Goal: Task Accomplishment & Management: Check status

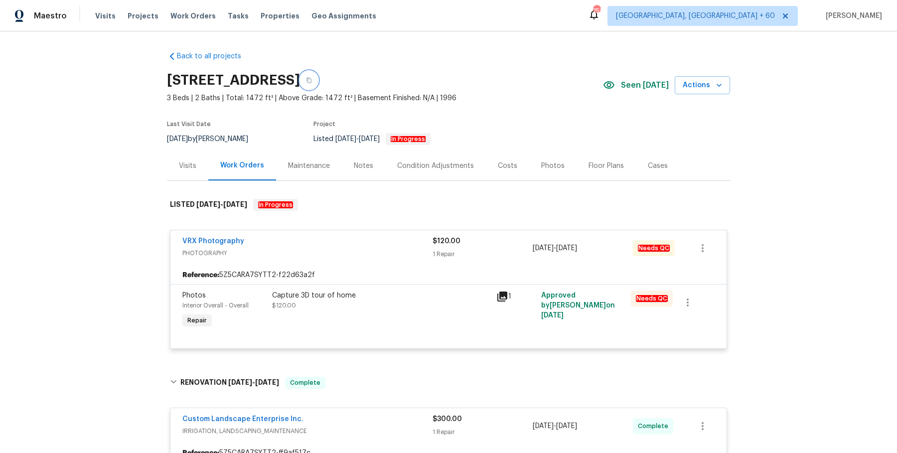
click at [312, 83] on icon "button" at bounding box center [309, 80] width 6 height 6
click at [318, 85] on button "button" at bounding box center [309, 80] width 18 height 18
click at [216, 18] on div "Visits Projects Work Orders Tasks Properties Geo Assignments" at bounding box center [241, 16] width 293 height 20
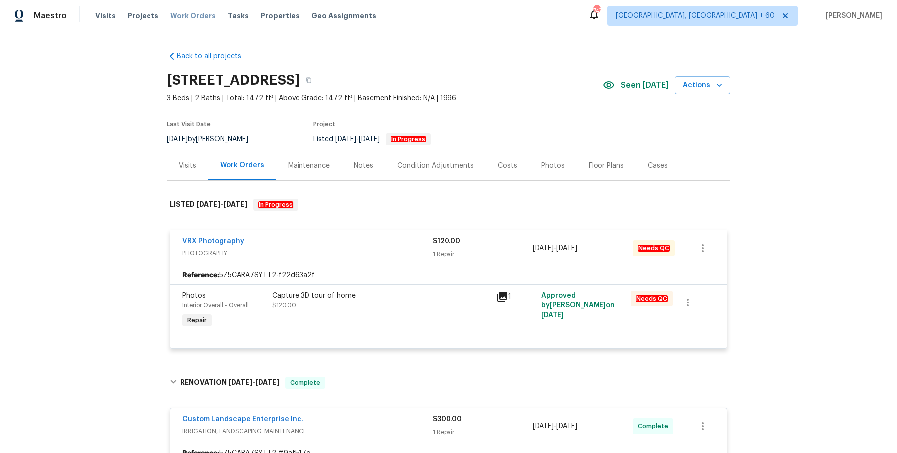
click at [192, 18] on span "Work Orders" at bounding box center [192, 16] width 45 height 10
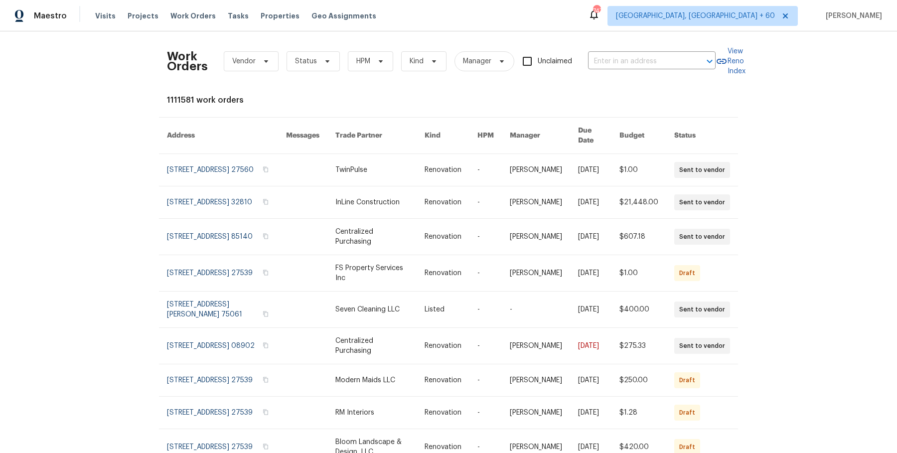
click at [654, 52] on div "Work Orders Vendor Status HPM Kind Manager Unclaimed ​" at bounding box center [441, 61] width 549 height 44
click at [644, 54] on input "text" at bounding box center [638, 61] width 100 height 15
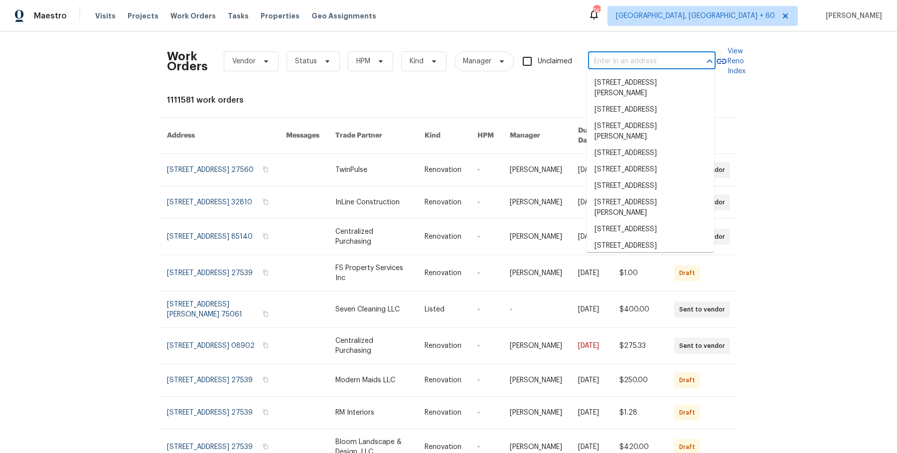
click at [644, 54] on input "text" at bounding box center [638, 61] width 100 height 15
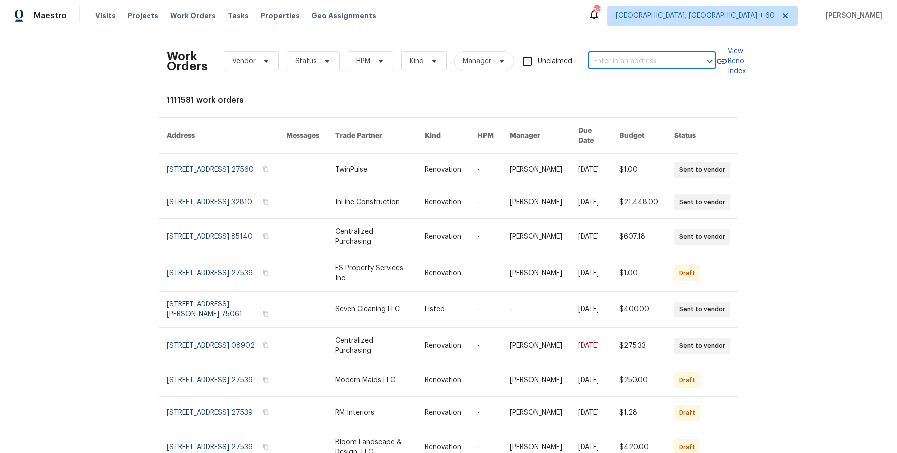
paste input "[STREET_ADDRESS]"
type input "[STREET_ADDRESS]"
click at [640, 81] on li "[STREET_ADDRESS]" at bounding box center [651, 83] width 128 height 16
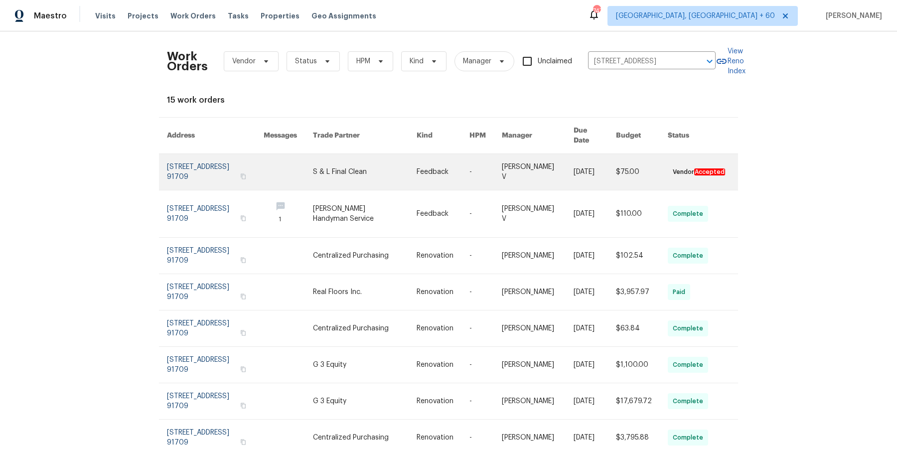
click at [481, 157] on link at bounding box center [486, 172] width 32 height 36
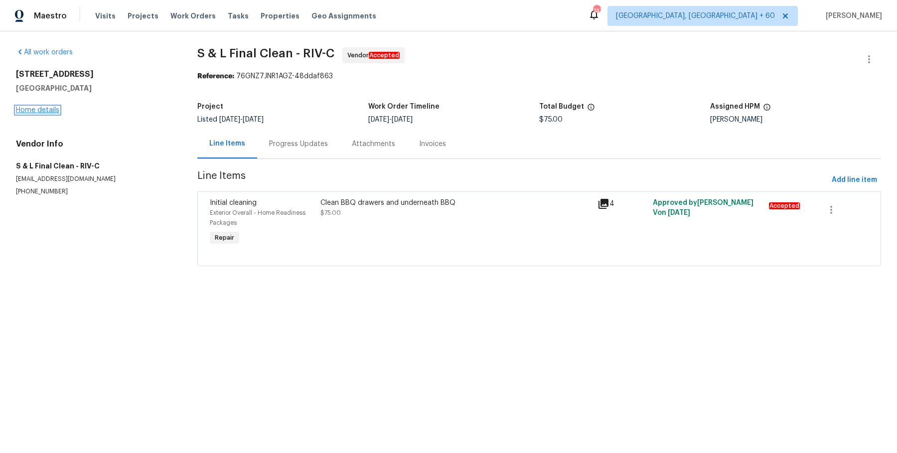
click at [48, 107] on link "Home details" at bounding box center [37, 110] width 43 height 7
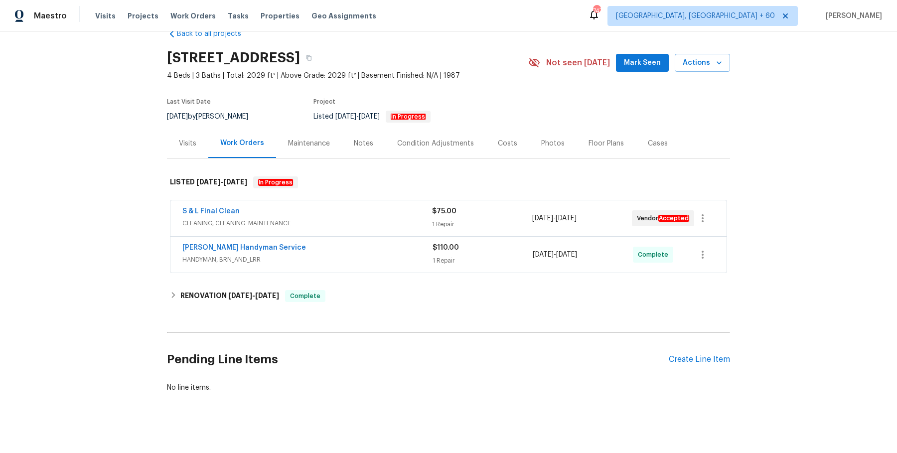
scroll to position [21, 0]
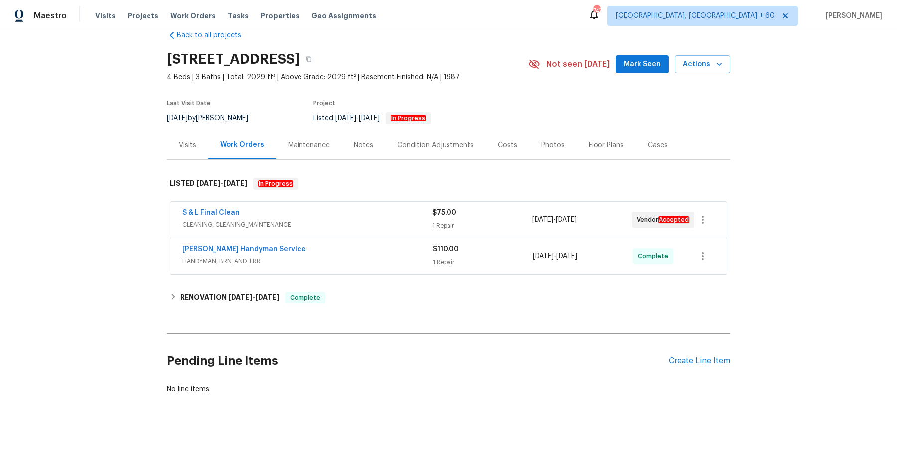
click at [363, 214] on div "S & L Final Clean" at bounding box center [307, 214] width 250 height 12
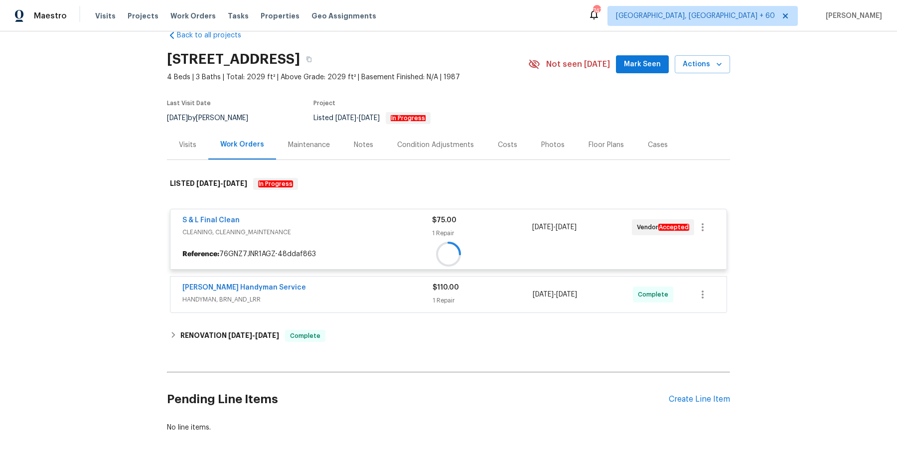
scroll to position [67, 0]
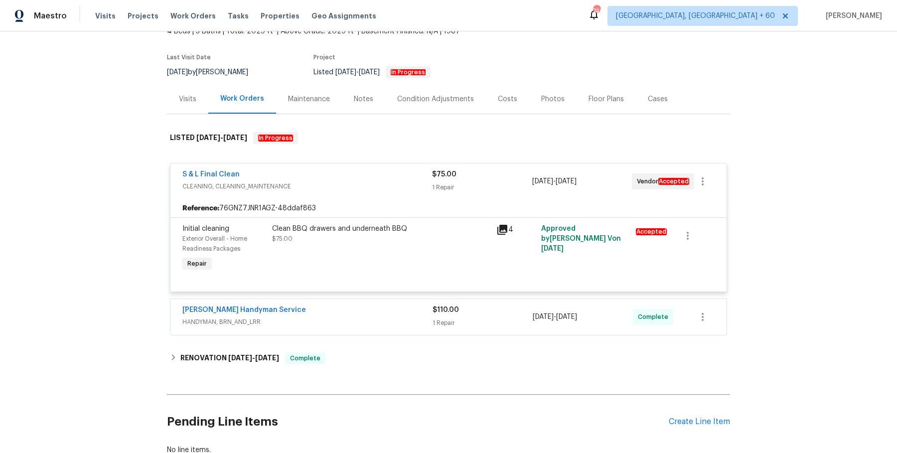
click at [359, 313] on div "[PERSON_NAME] Handyman Service" at bounding box center [307, 311] width 250 height 12
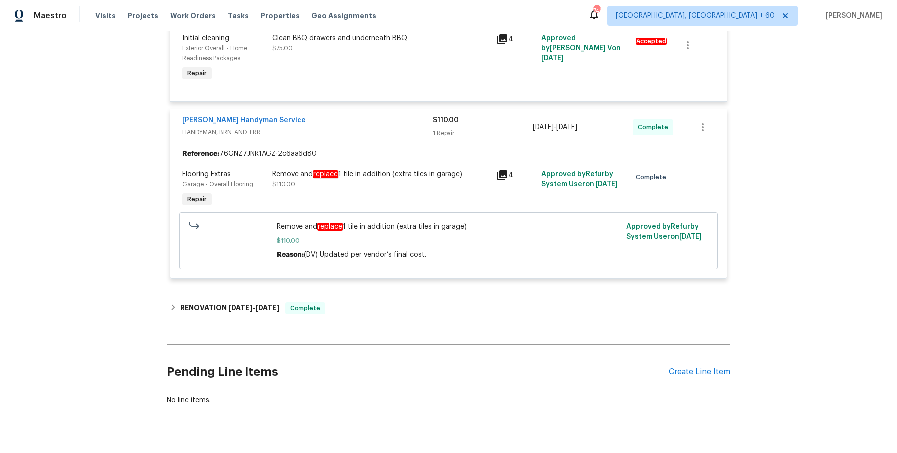
scroll to position [276, 0]
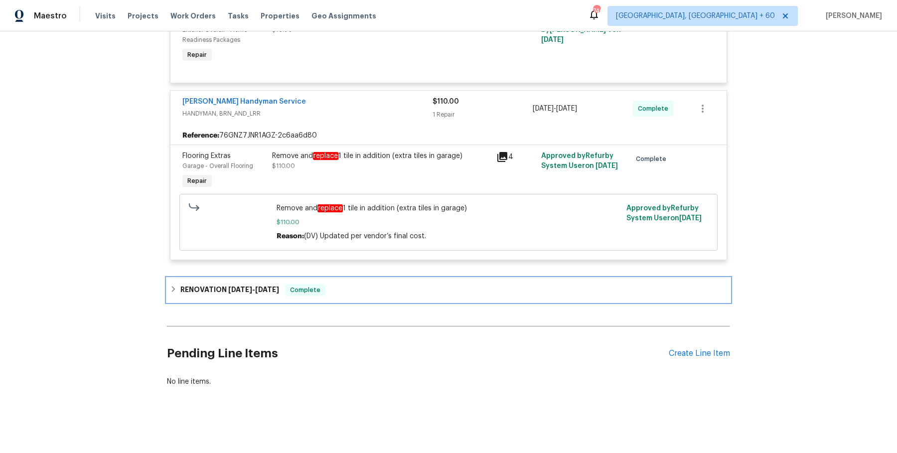
click at [358, 287] on div "RENOVATION [DATE] - [DATE] Complete" at bounding box center [448, 290] width 557 height 12
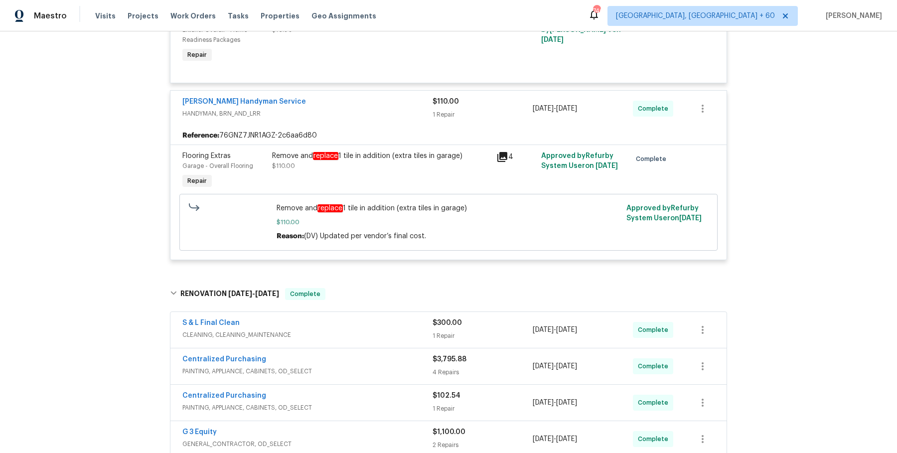
click at [356, 334] on span "CLEANING, CLEANING_MAINTENANCE" at bounding box center [307, 335] width 250 height 10
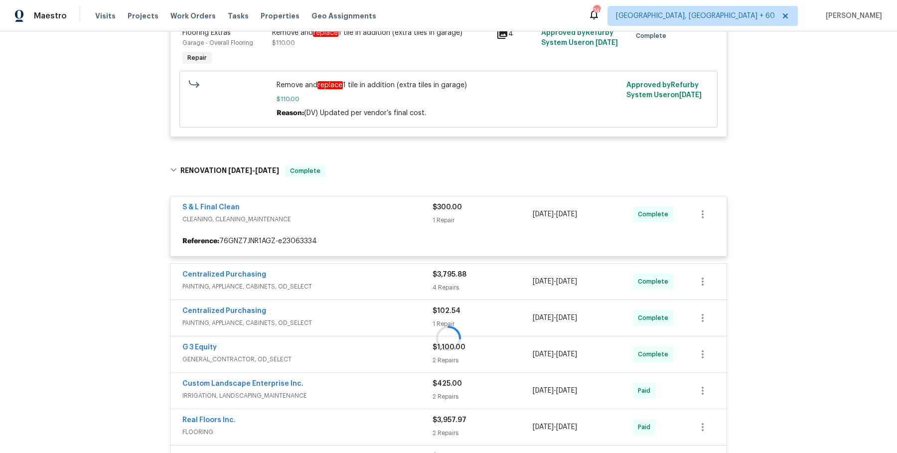
scroll to position [401, 0]
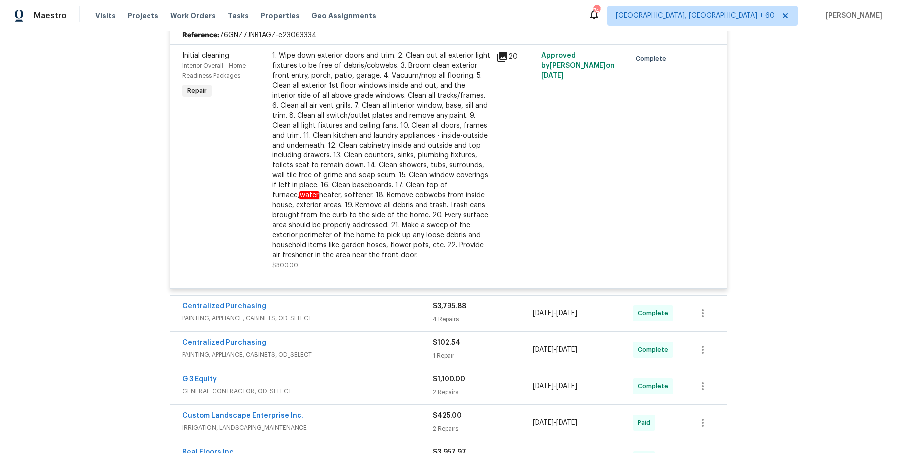
click at [368, 314] on span "PAINTING, APPLIANCE, CABINETS, OD_SELECT" at bounding box center [307, 319] width 250 height 10
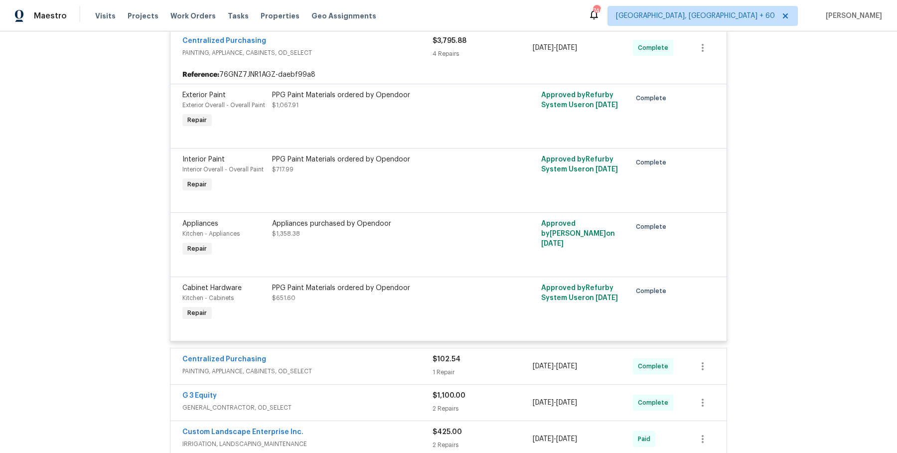
click at [367, 367] on span "PAINTING, APPLIANCE, CABINETS, OD_SELECT" at bounding box center [307, 371] width 250 height 10
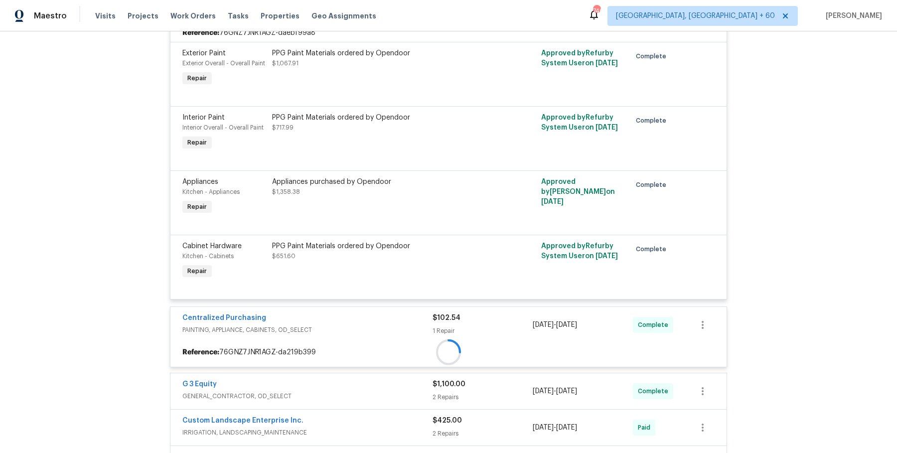
scroll to position [1001, 0]
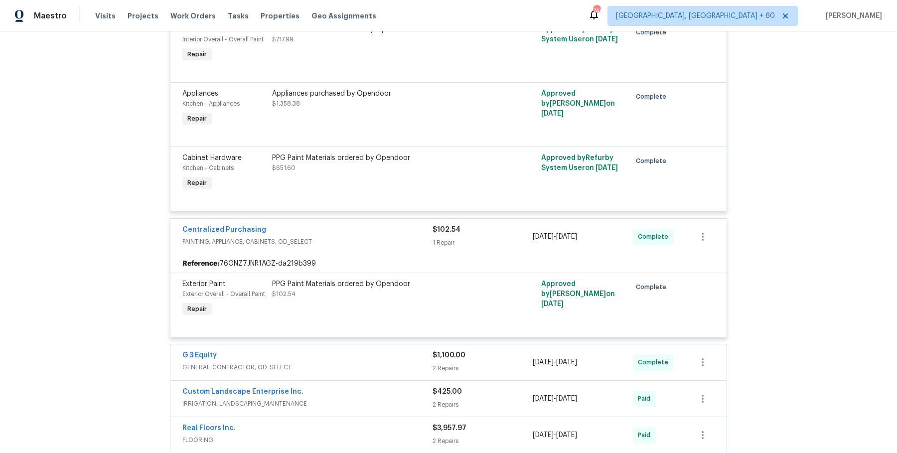
click at [367, 367] on span "GENERAL_CONTRACTOR, OD_SELECT" at bounding box center [307, 367] width 250 height 10
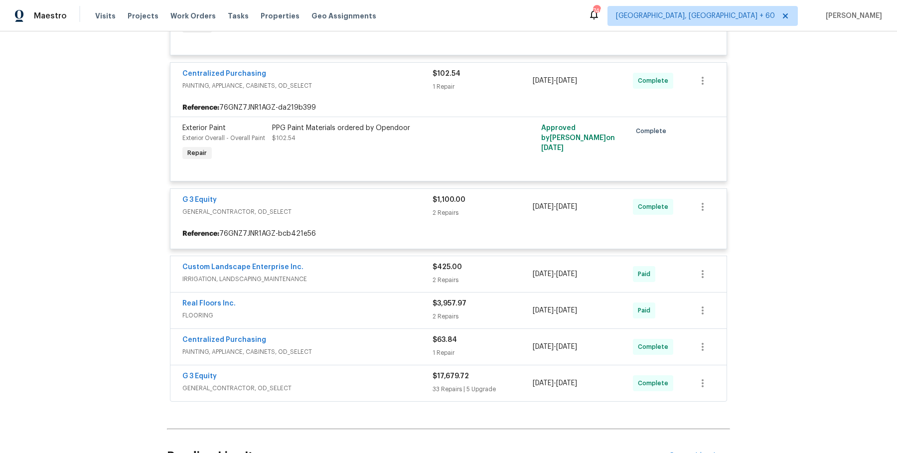
scroll to position [1258, 0]
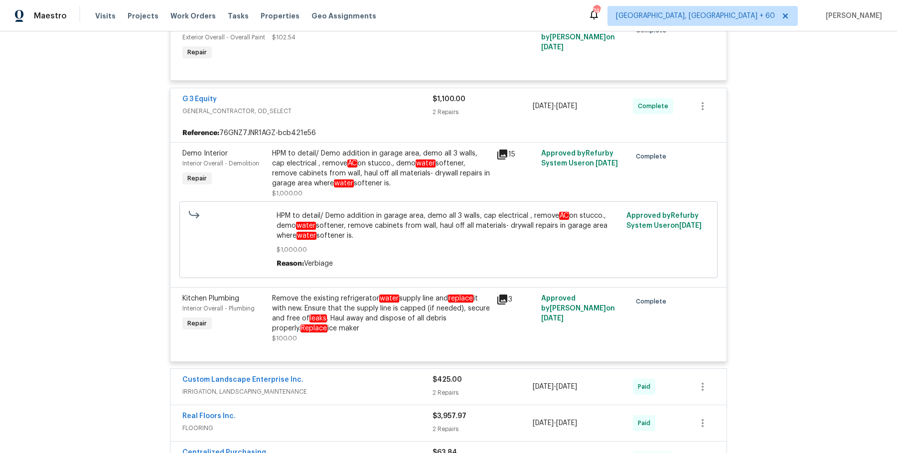
click at [369, 391] on span "IRRIGATION, LANDSCAPING_MAINTENANCE" at bounding box center [307, 392] width 250 height 10
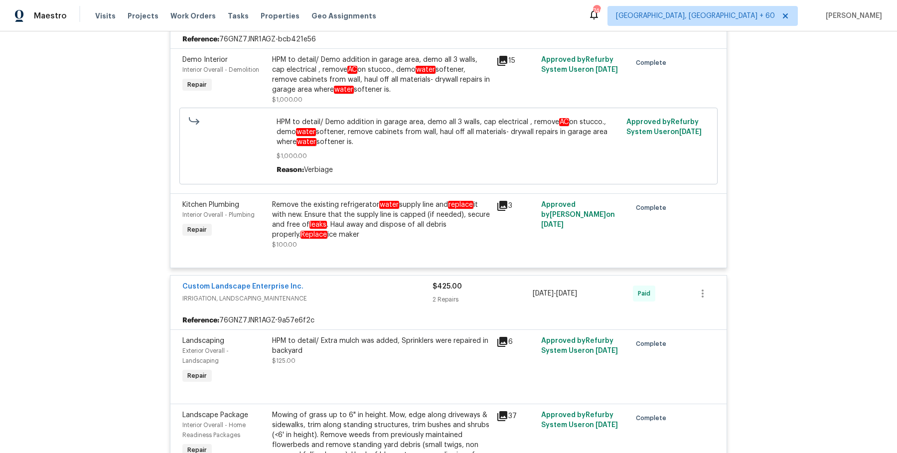
scroll to position [1685, 0]
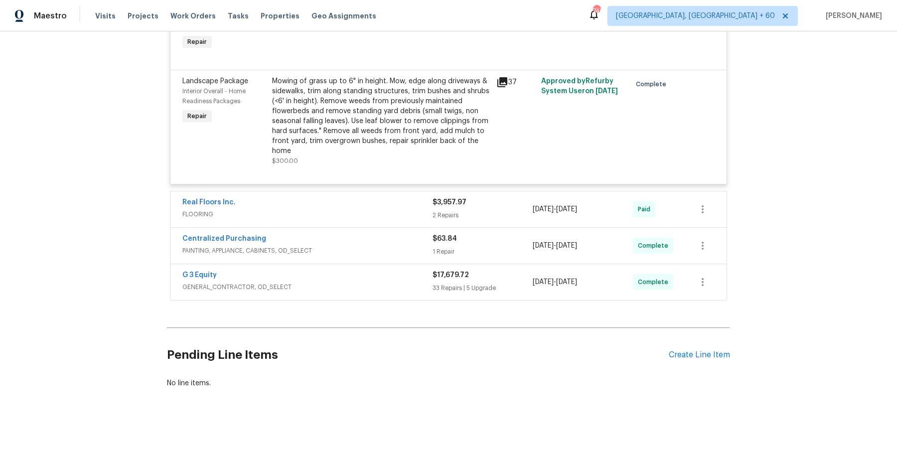
click at [366, 202] on div "Real Floors Inc." at bounding box center [307, 203] width 250 height 12
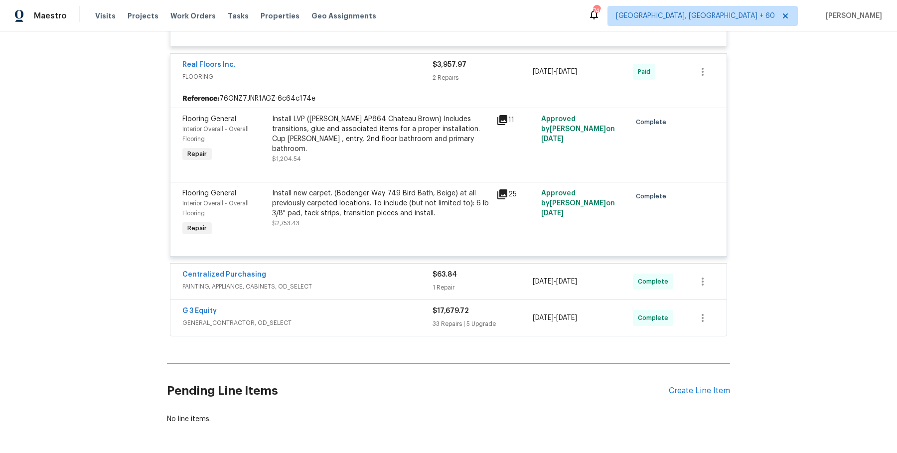
scroll to position [1825, 0]
click at [361, 268] on div "Centralized Purchasing" at bounding box center [307, 274] width 250 height 12
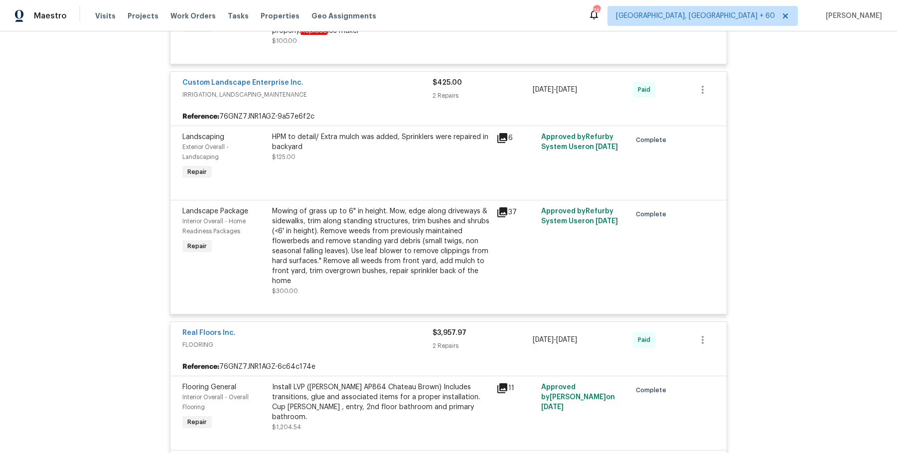
scroll to position [1949, 0]
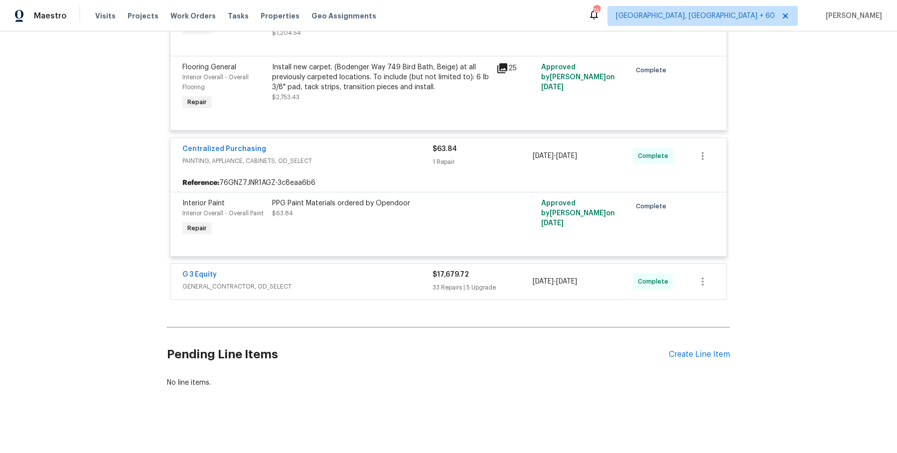
click at [393, 282] on span "GENERAL_CONTRACTOR, OD_SELECT" at bounding box center [307, 287] width 250 height 10
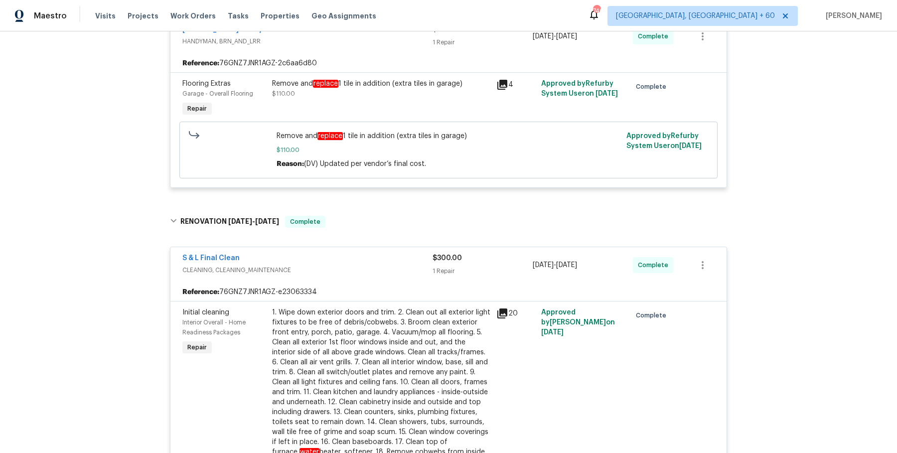
scroll to position [0, 0]
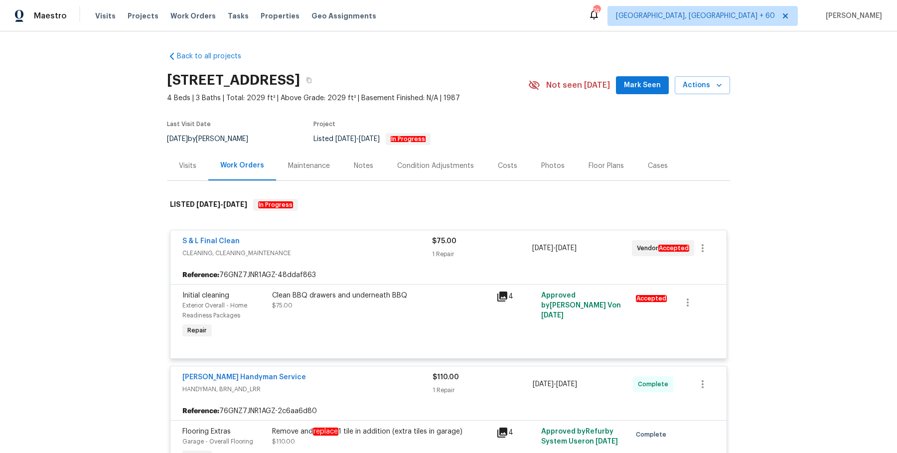
click at [196, 24] on div "Visits Projects Work Orders Tasks Properties Geo Assignments" at bounding box center [241, 16] width 293 height 20
click at [195, 14] on span "Work Orders" at bounding box center [192, 16] width 45 height 10
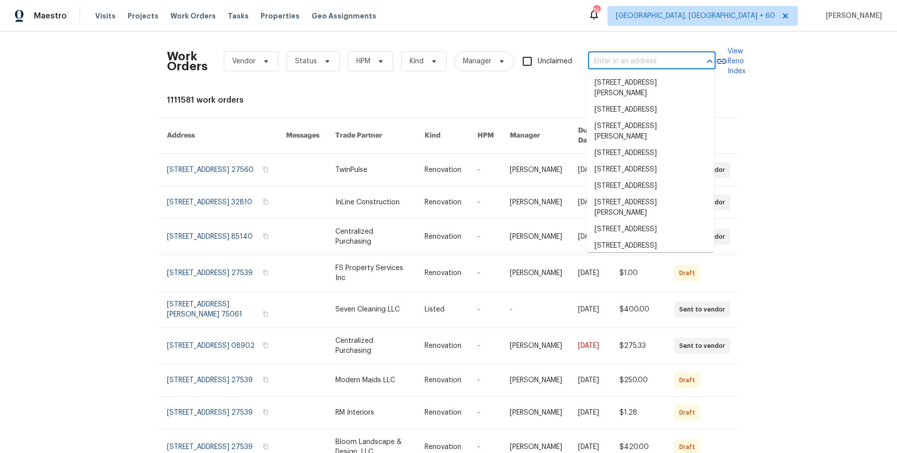
click at [622, 56] on input "text" at bounding box center [638, 61] width 100 height 15
paste input "[STREET_ADDRESS][PERSON_NAME]"
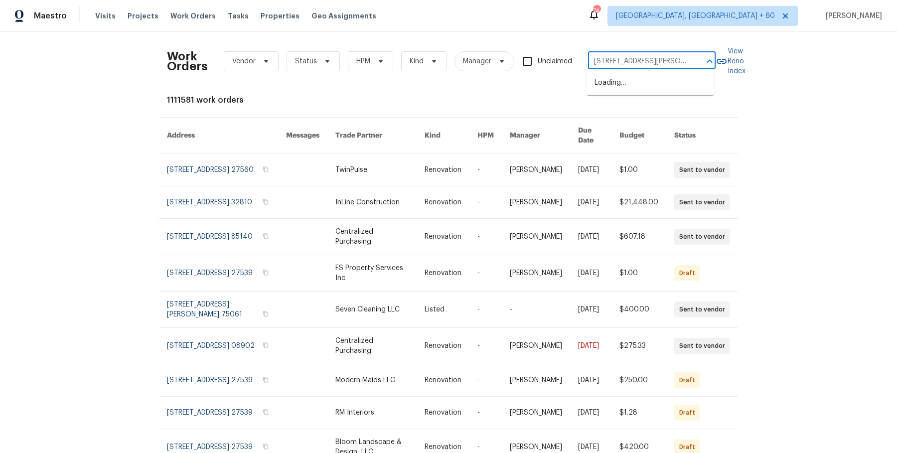
scroll to position [0, 80]
drag, startPoint x: 623, startPoint y: 62, endPoint x: 720, endPoint y: 62, distance: 97.7
click at [720, 62] on div "Work Orders Vendor Status HPM Kind Manager Unclaimed [STREET_ADDRESS][PERSON_NA…" at bounding box center [448, 61] width 563 height 44
type input "[STREET_ADDRESS]"
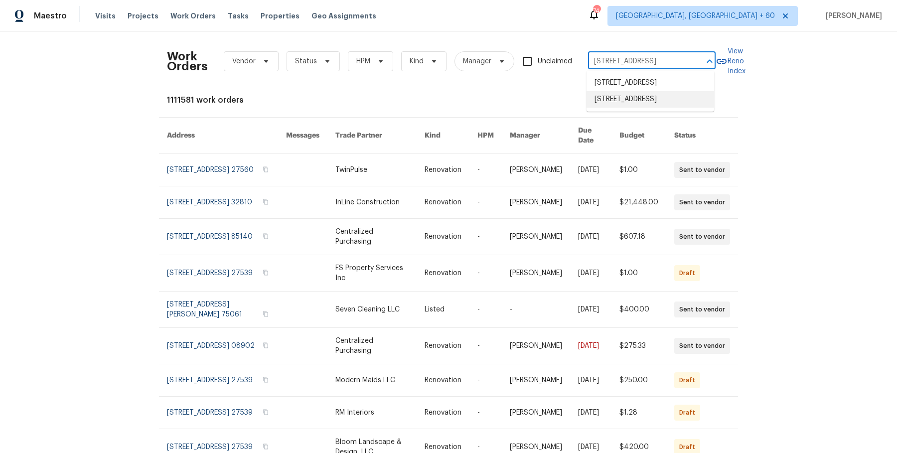
click at [657, 108] on li "[STREET_ADDRESS]" at bounding box center [651, 99] width 128 height 16
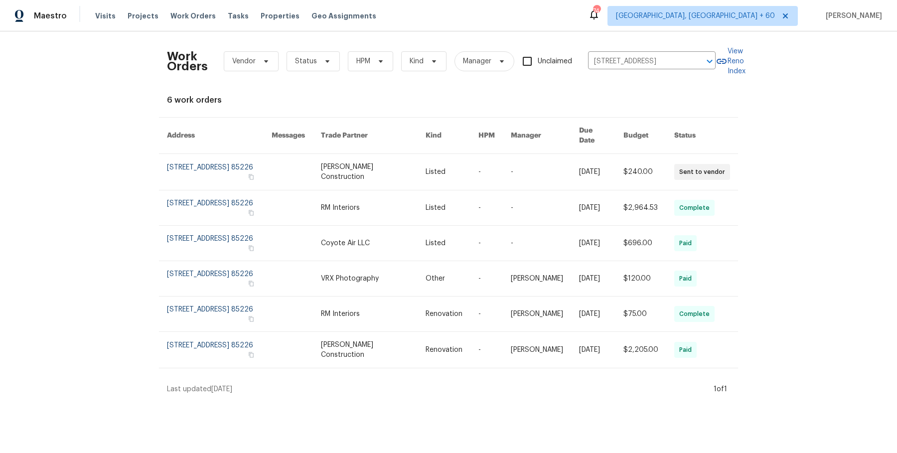
click at [415, 168] on link at bounding box center [373, 172] width 105 height 36
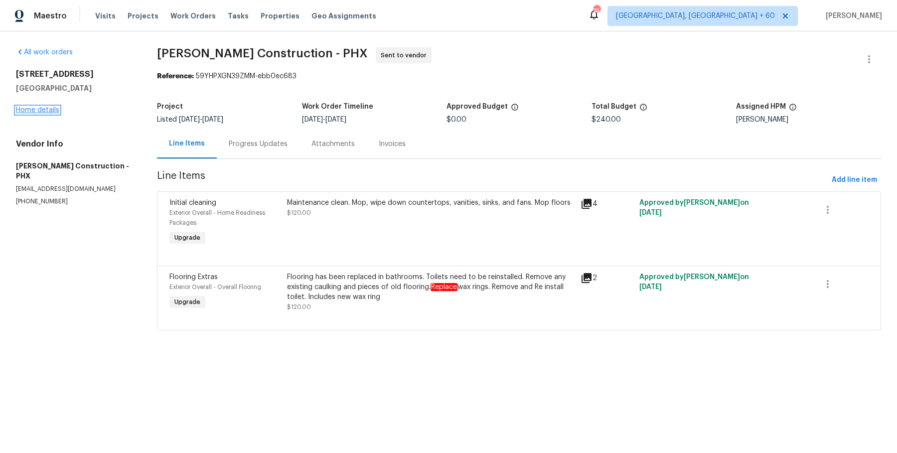
click at [45, 114] on link "Home details" at bounding box center [37, 110] width 43 height 7
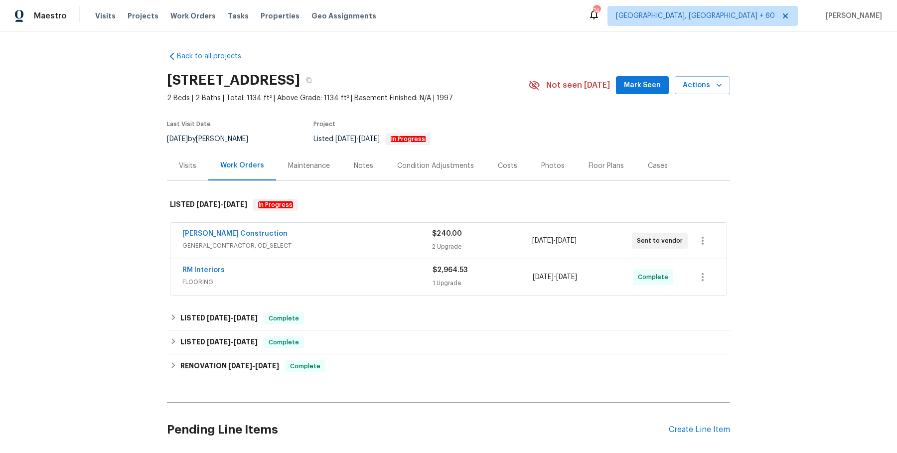
click at [299, 251] on span "GENERAL_CONTRACTOR, OD_SELECT" at bounding box center [307, 246] width 250 height 10
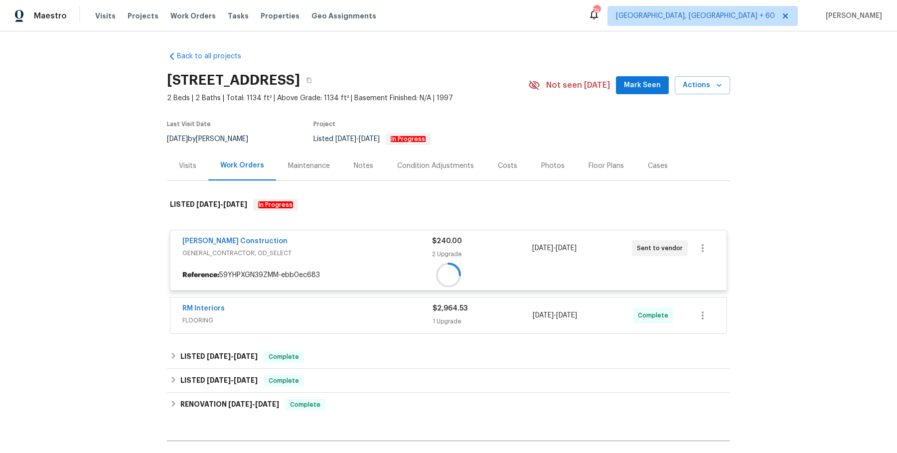
scroll to position [125, 0]
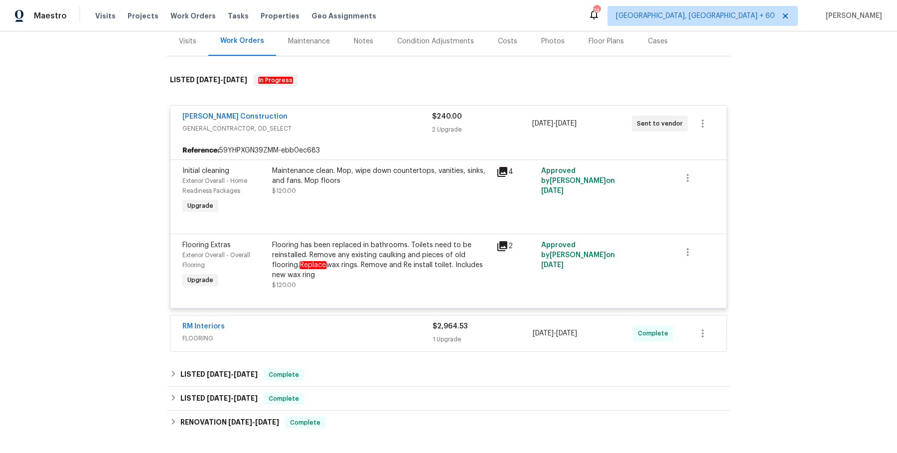
click at [327, 343] on span "FLOORING" at bounding box center [307, 338] width 250 height 10
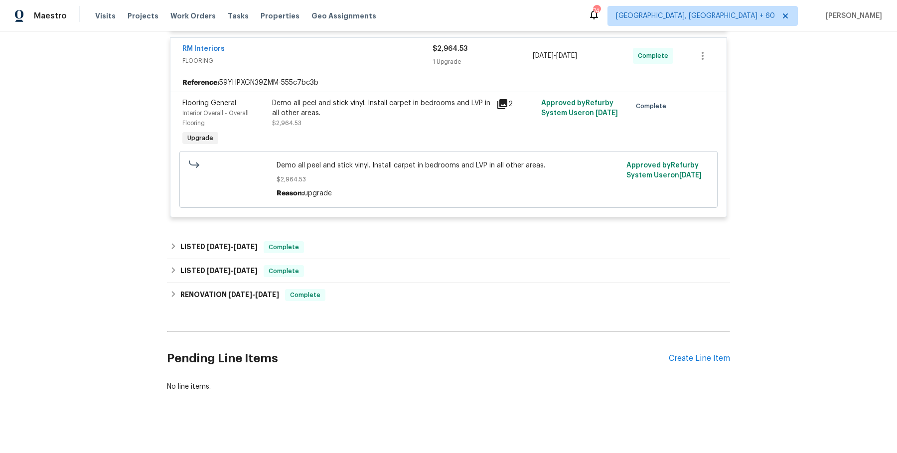
scroll to position [413, 0]
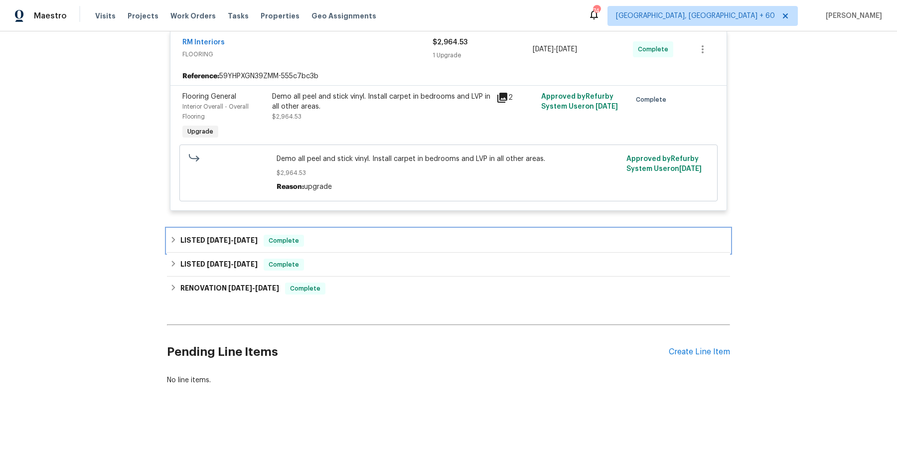
click at [337, 247] on div "LISTED [DATE] - [DATE] Complete" at bounding box center [448, 241] width 557 height 12
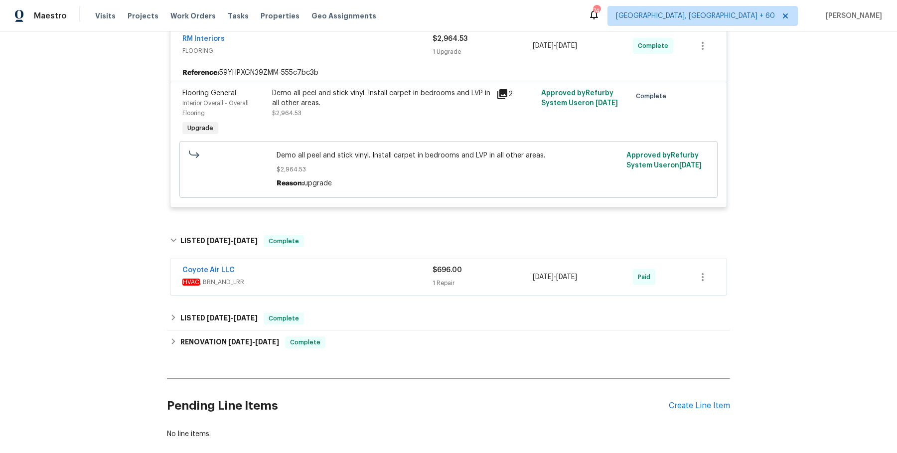
click at [332, 312] on div "Back to all projects [STREET_ADDRESS] 2 Beds | 2 Baths | Total: 1134 ft² | Abov…" at bounding box center [448, 39] width 563 height 816
click at [339, 287] on span "HVAC , BRN_AND_LRR" at bounding box center [307, 282] width 250 height 10
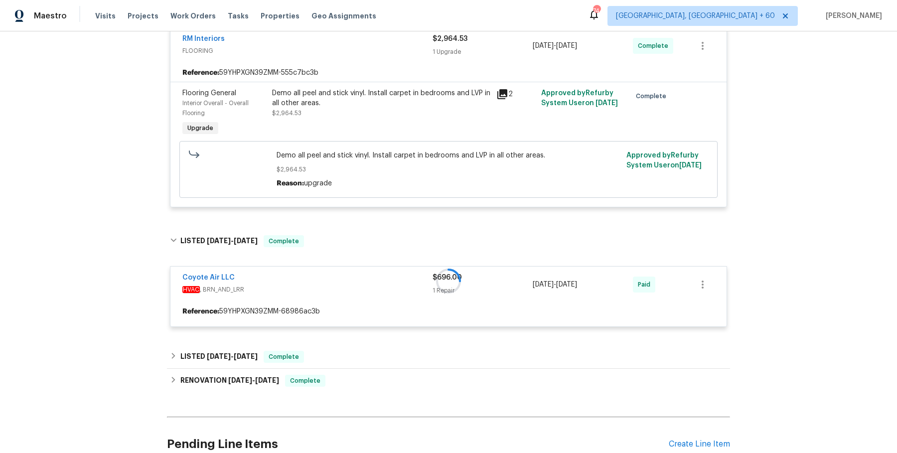
scroll to position [0, 0]
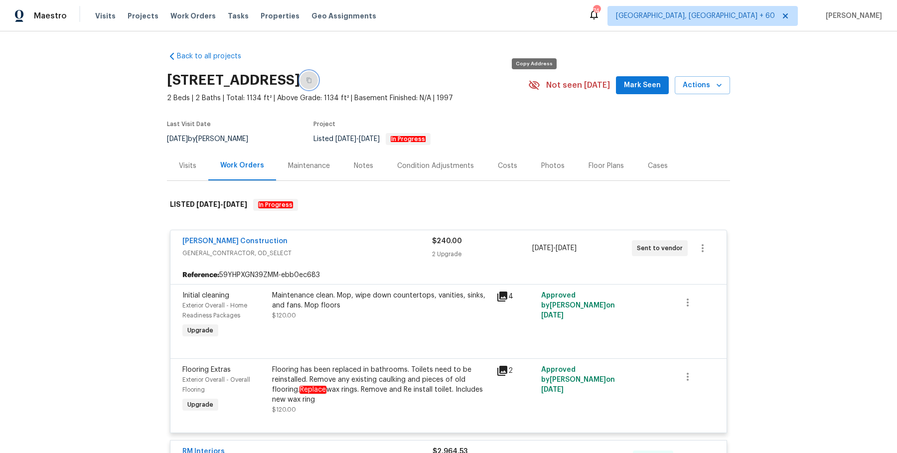
click at [318, 85] on button "button" at bounding box center [309, 80] width 18 height 18
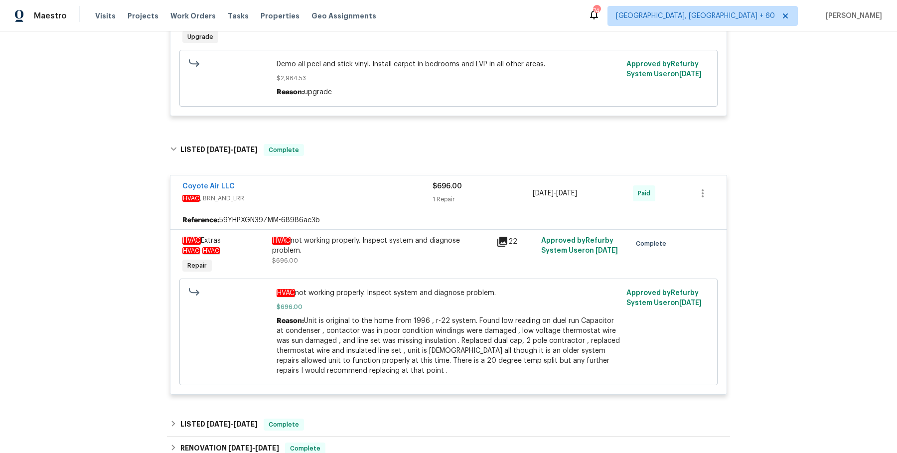
scroll to position [673, 0]
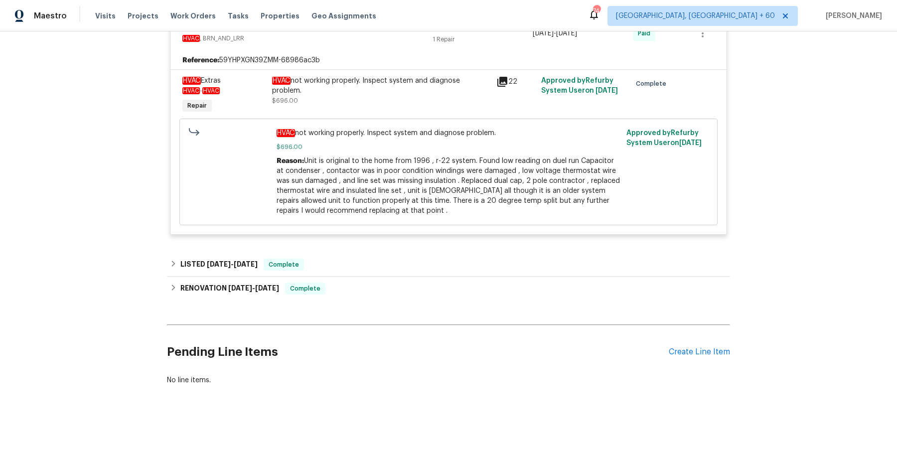
click at [398, 269] on div "LISTED [DATE] - [DATE] Complete" at bounding box center [448, 265] width 557 height 12
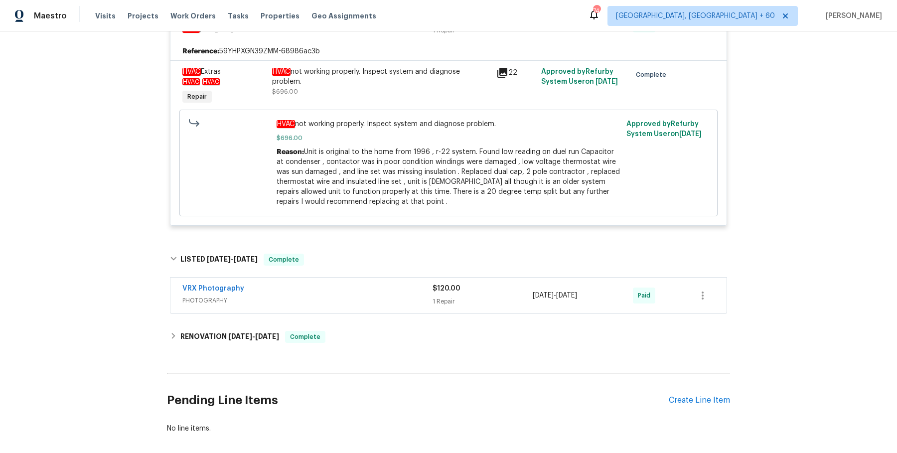
click at [383, 306] on span "PHOTOGRAPHY" at bounding box center [307, 301] width 250 height 10
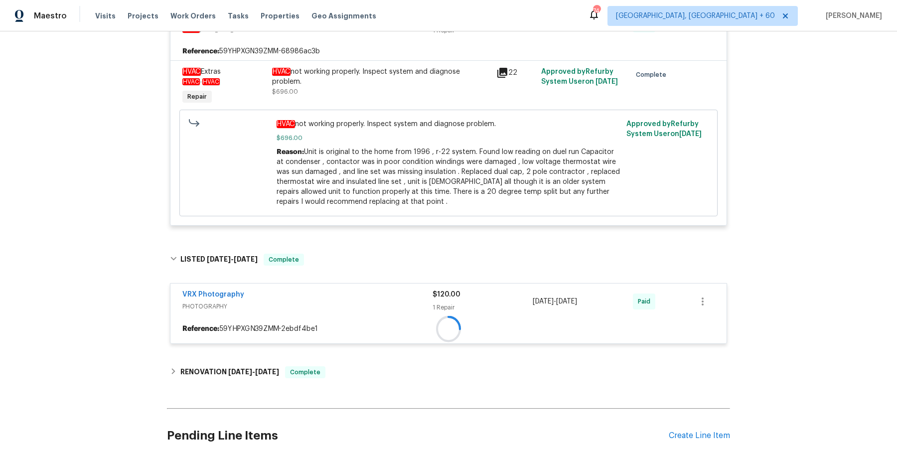
scroll to position [768, 0]
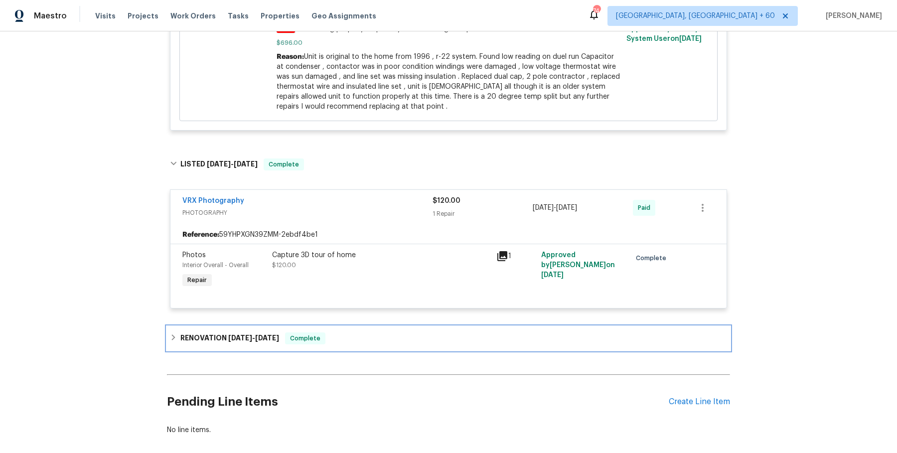
click at [348, 344] on div "RENOVATION [DATE] - [DATE] Complete" at bounding box center [448, 338] width 557 height 12
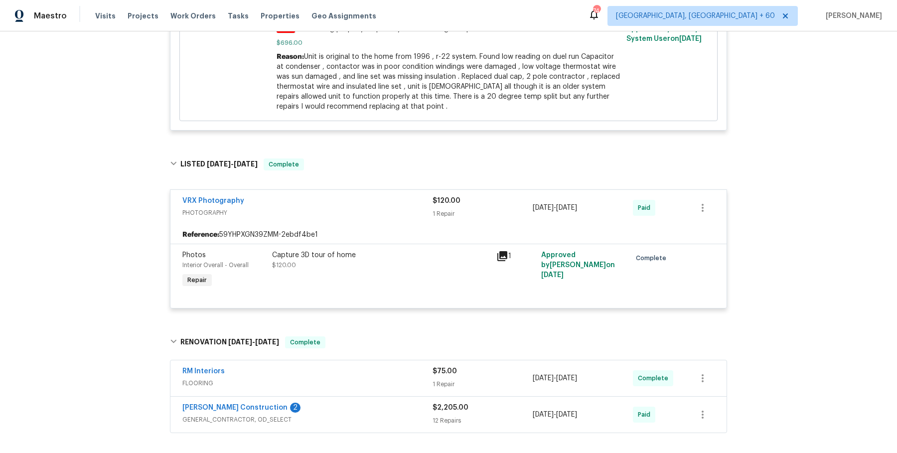
click at [354, 378] on div "RM Interiors" at bounding box center [307, 372] width 250 height 12
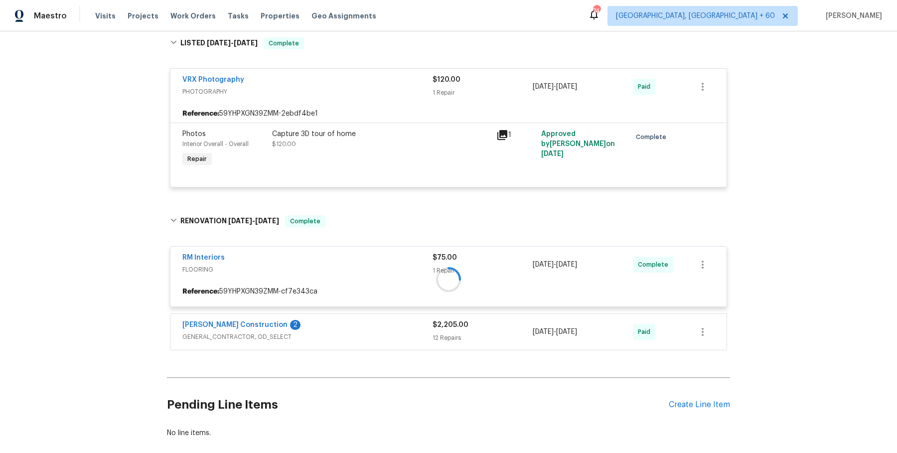
scroll to position [950, 0]
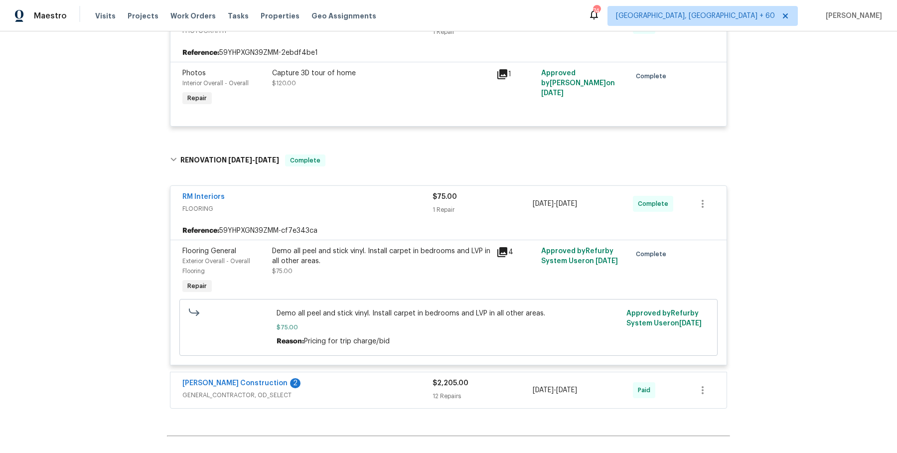
click at [351, 390] on div "[PERSON_NAME] Construction 2" at bounding box center [307, 384] width 250 height 12
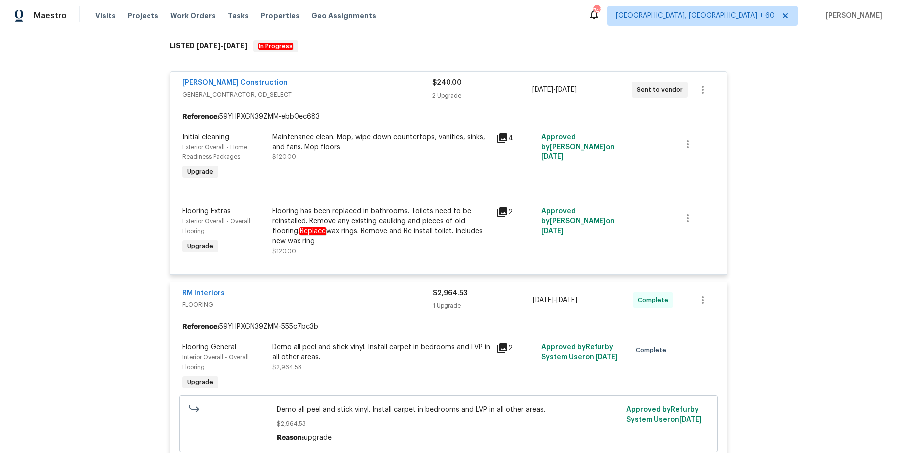
scroll to position [156, 0]
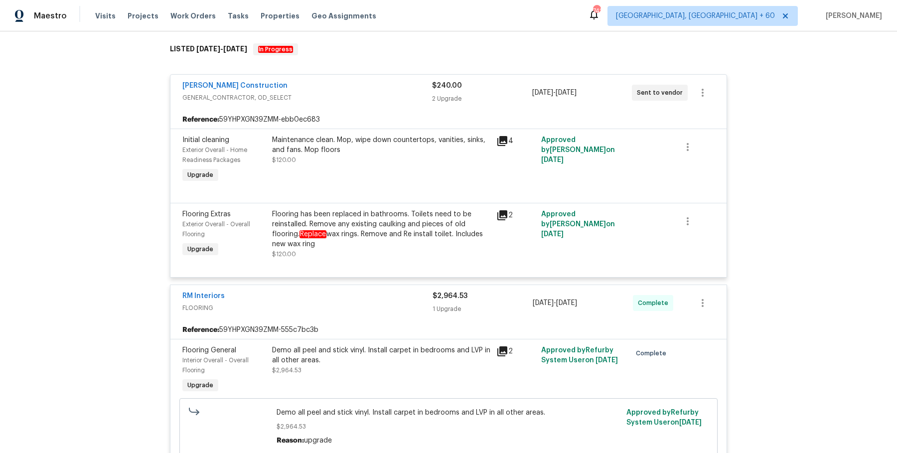
click at [353, 243] on div "Flooring has been replaced in bathrooms. Toilets need to be reinstalled. Remove…" at bounding box center [381, 229] width 218 height 40
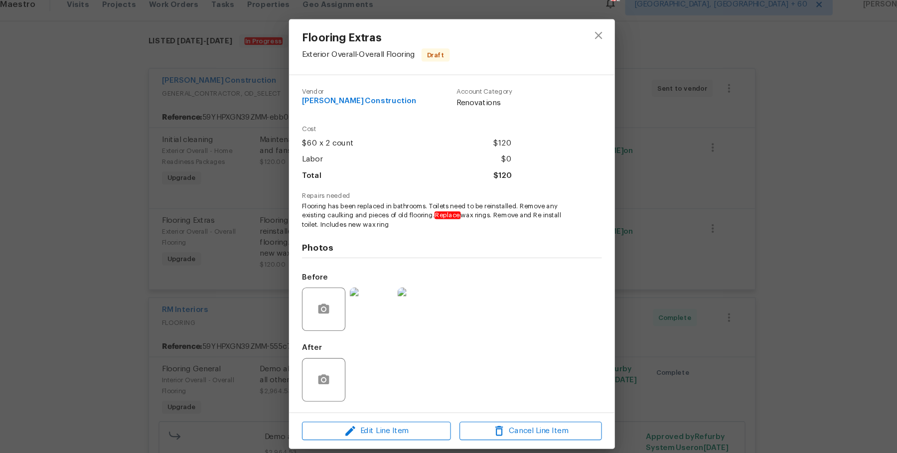
click at [248, 229] on div "Flooring Extras Exterior Overall - Overall Flooring Draft Vendor [PERSON_NAME] …" at bounding box center [448, 226] width 897 height 453
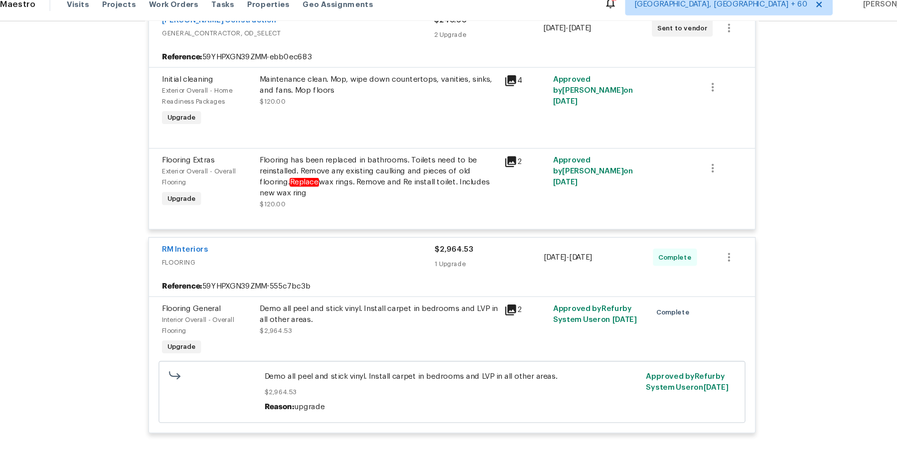
scroll to position [221, 0]
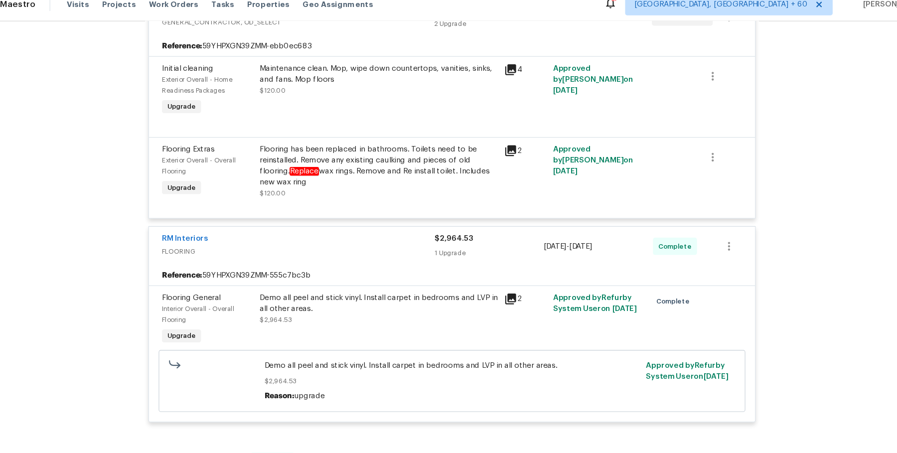
click at [325, 292] on div "Demo all peel and stick vinyl. Install carpet in bedrooms and LVP in all other …" at bounding box center [381, 290] width 218 height 20
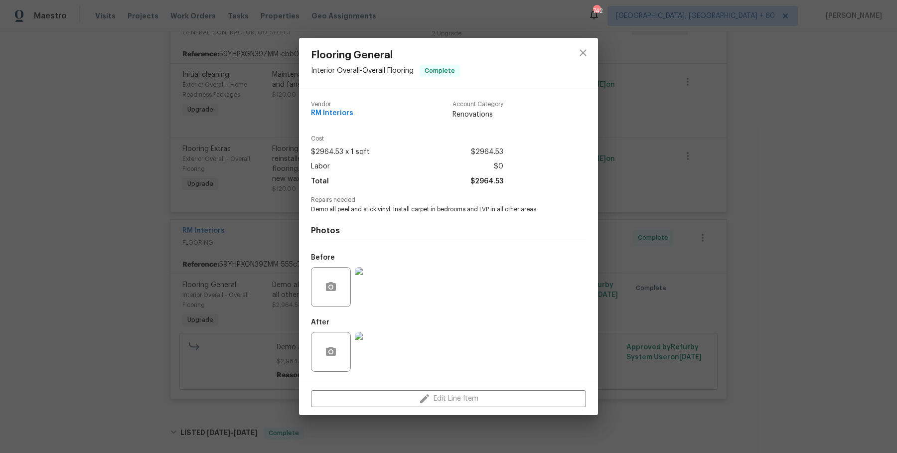
click at [677, 286] on div "Flooring General Interior Overall - Overall Flooring Complete Vendor RM Interio…" at bounding box center [448, 226] width 897 height 453
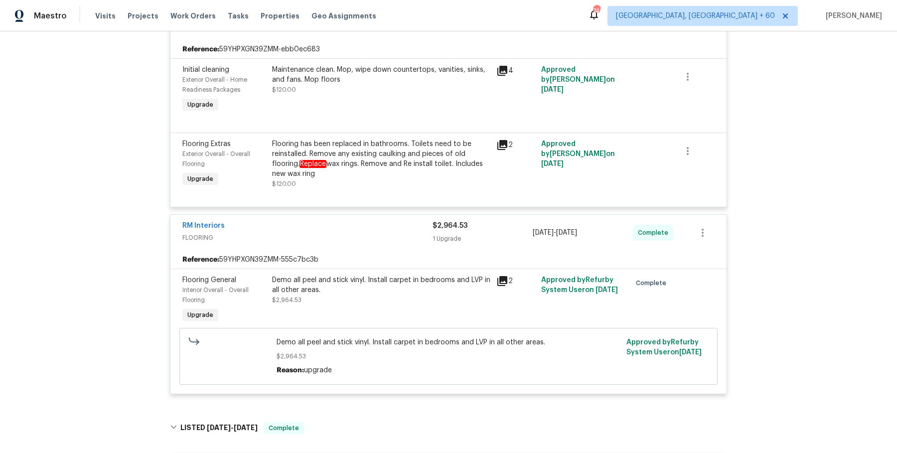
scroll to position [0, 0]
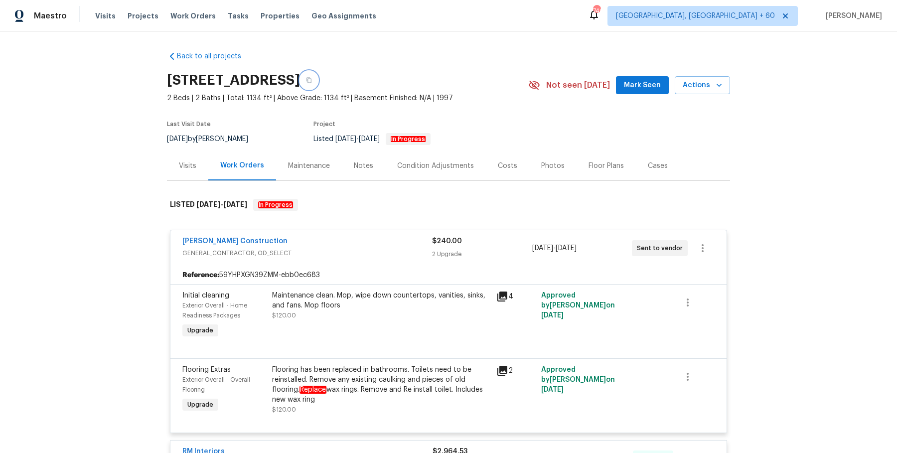
click at [312, 83] on icon "button" at bounding box center [309, 80] width 5 height 5
click at [198, 14] on span "Work Orders" at bounding box center [192, 16] width 45 height 10
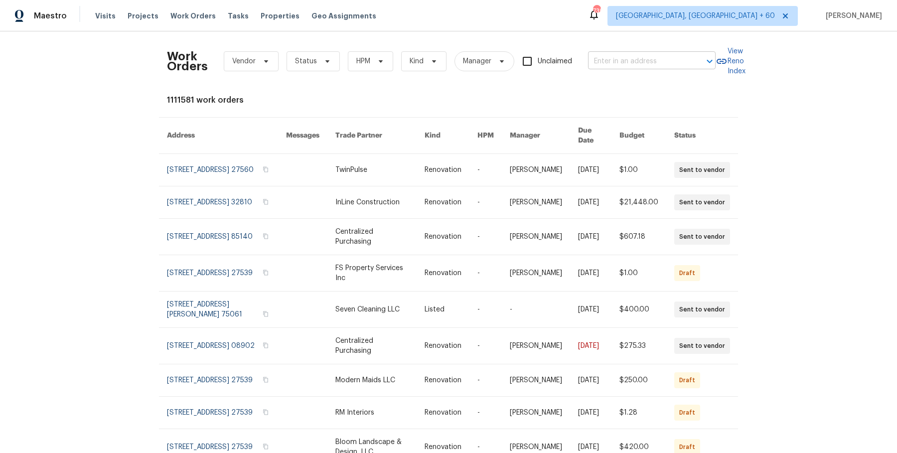
click at [607, 60] on input "text" at bounding box center [638, 61] width 100 height 15
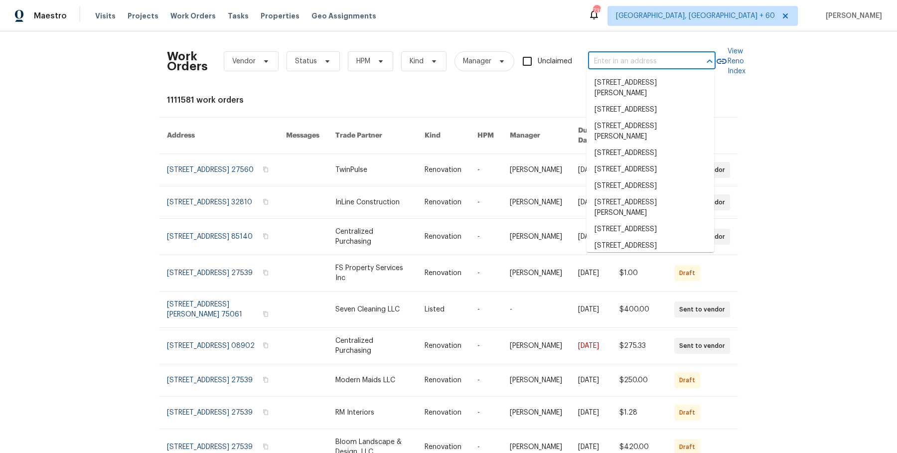
paste input "[STREET_ADDRESS]"
type input "[STREET_ADDRESS]"
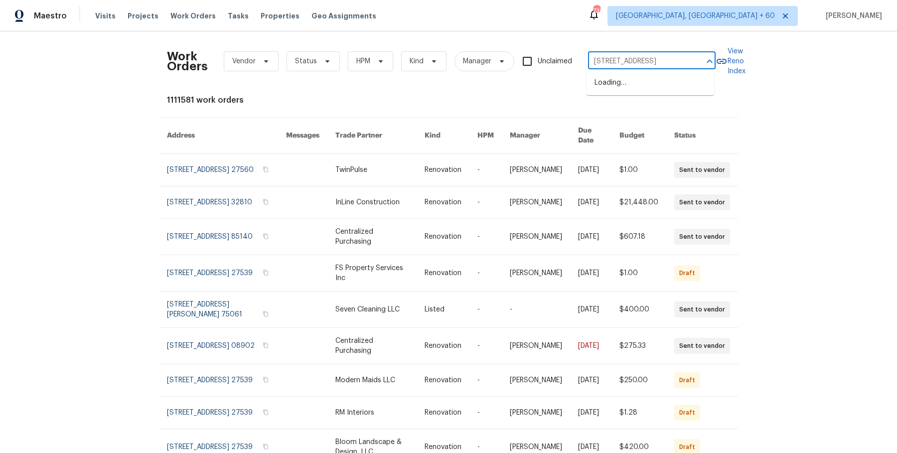
scroll to position [0, 21]
click at [629, 81] on li "[STREET_ADDRESS]" at bounding box center [651, 83] width 128 height 16
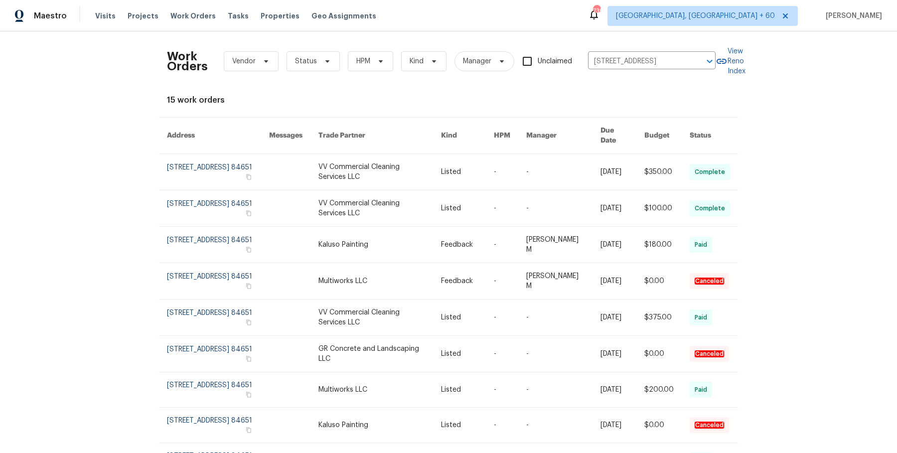
click at [469, 164] on link at bounding box center [467, 172] width 53 height 36
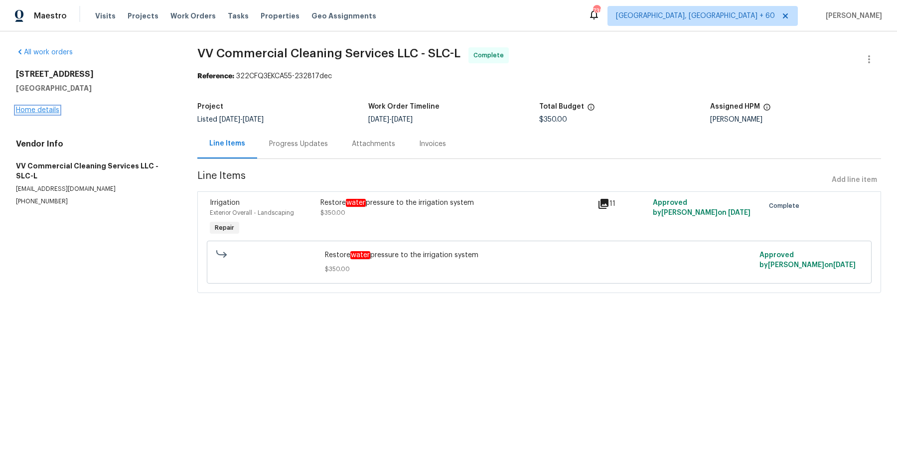
click at [50, 110] on link "Home details" at bounding box center [37, 110] width 43 height 7
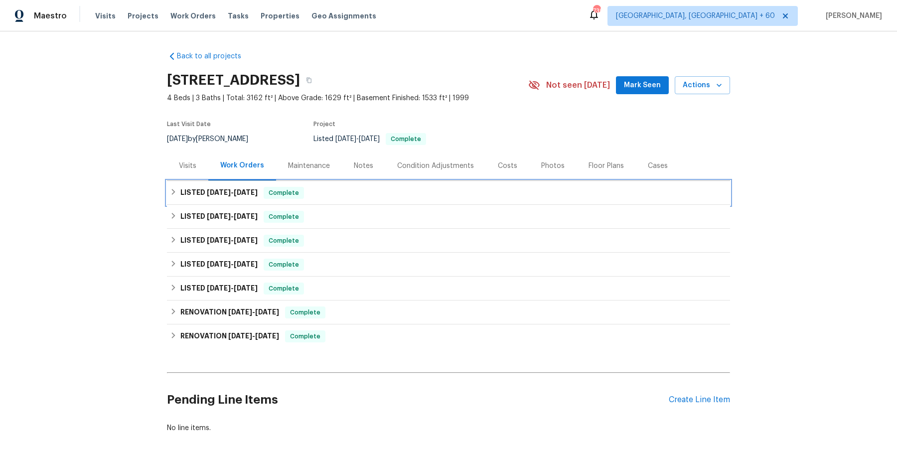
click at [361, 197] on div "LISTED [DATE] - [DATE] Complete" at bounding box center [448, 193] width 557 height 12
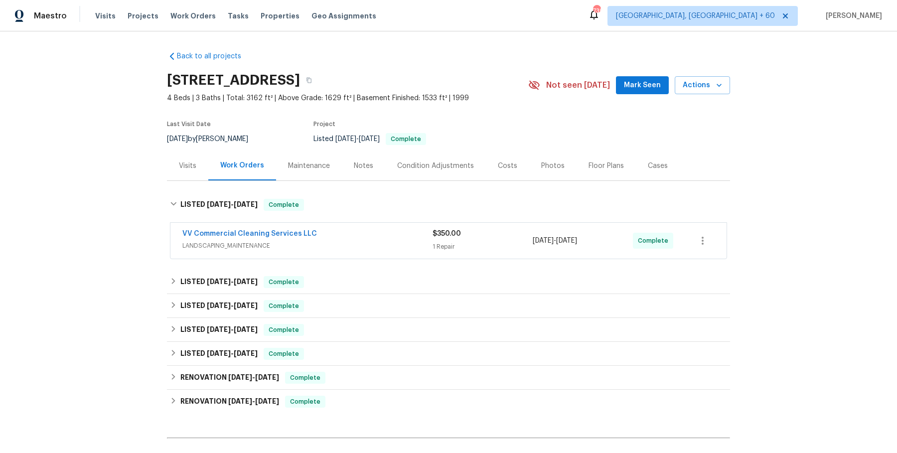
click at [357, 235] on div "VV Commercial Cleaning Services LLC" at bounding box center [307, 235] width 250 height 12
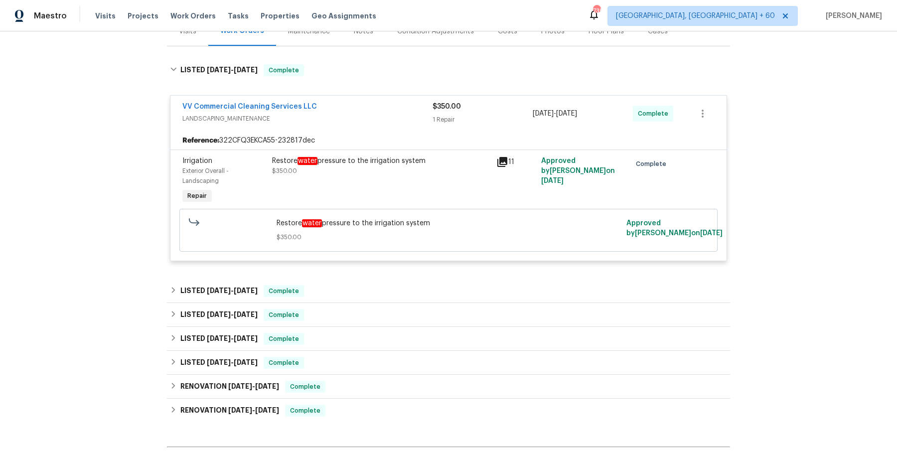
scroll to position [135, 0]
click at [309, 289] on div "LISTED [DATE] - [DATE] Complete" at bounding box center [448, 291] width 557 height 12
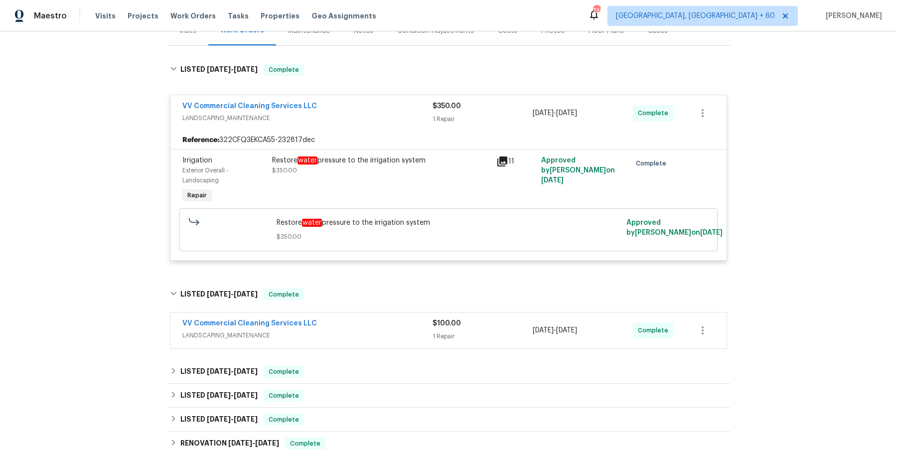
click at [328, 335] on span "LANDSCAPING_MAINTENANCE" at bounding box center [307, 335] width 250 height 10
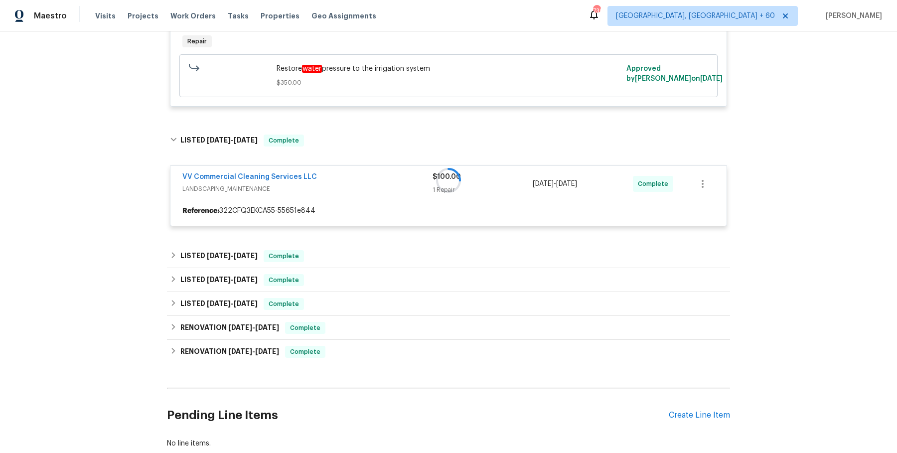
scroll to position [290, 0]
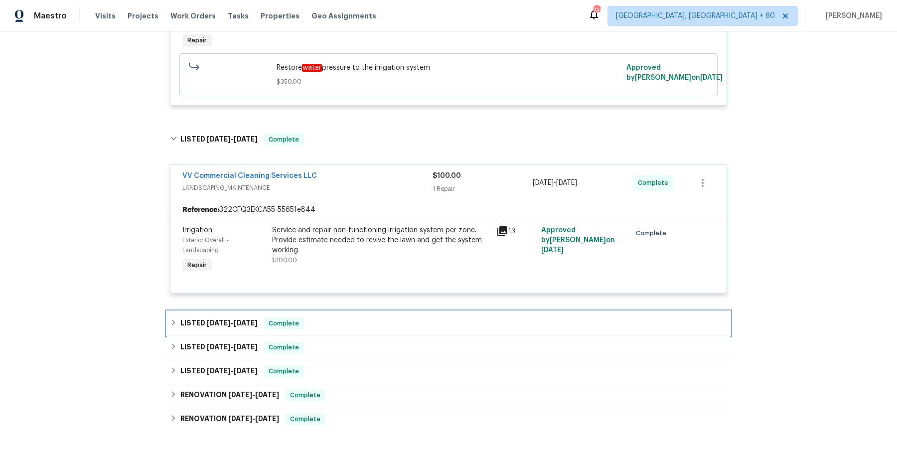
click at [333, 321] on div "LISTED [DATE] - [DATE] Complete" at bounding box center [448, 323] width 557 height 12
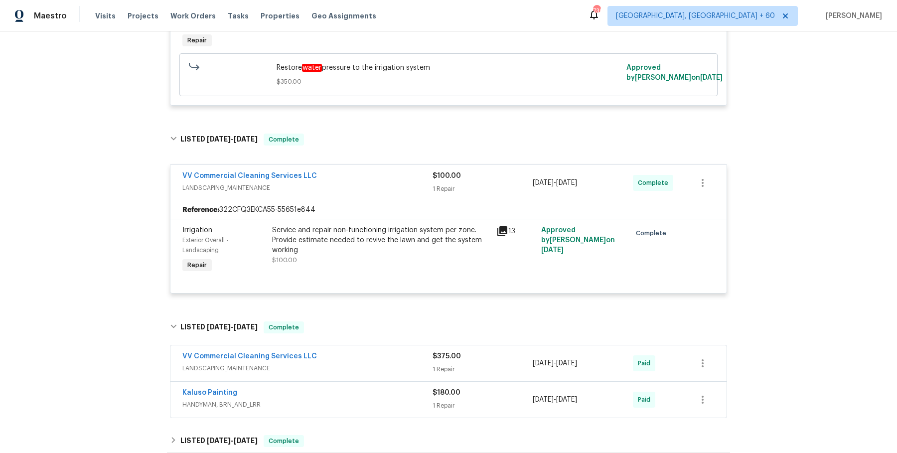
click at [355, 364] on span "LANDSCAPING_MAINTENANCE" at bounding box center [307, 368] width 250 height 10
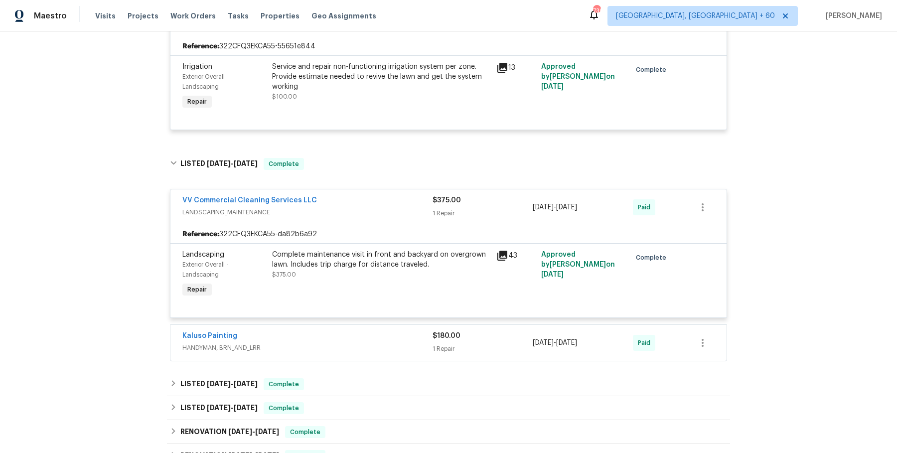
click at [359, 357] on div "Kaluso Painting HANDYMAN, BRN_AND_LRR $180.00 1 Repair [DATE] - [DATE] Paid" at bounding box center [448, 343] width 556 height 36
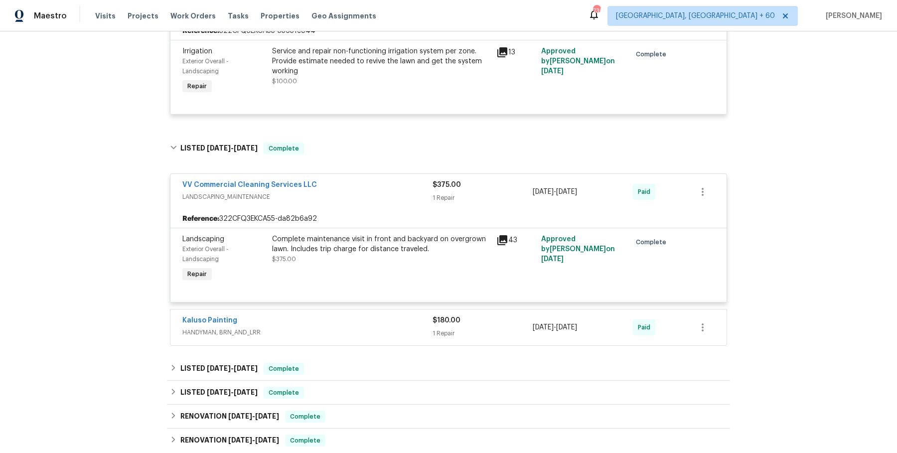
click at [370, 330] on span "HANDYMAN, BRN_AND_LRR" at bounding box center [307, 332] width 250 height 10
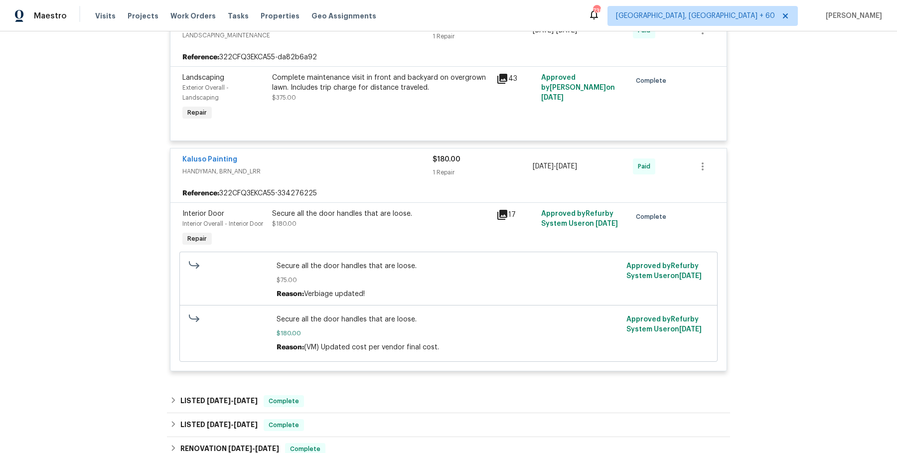
scroll to position [688, 0]
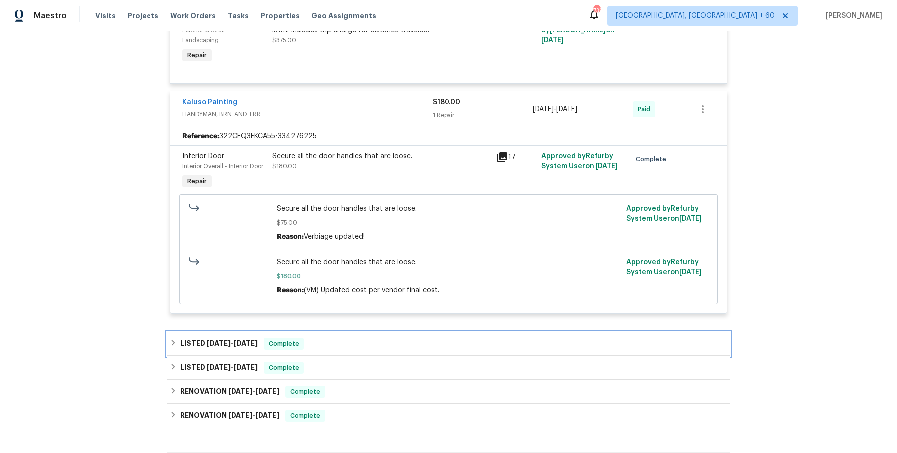
click at [353, 350] on div "LISTED [DATE] - [DATE] Complete" at bounding box center [448, 344] width 563 height 24
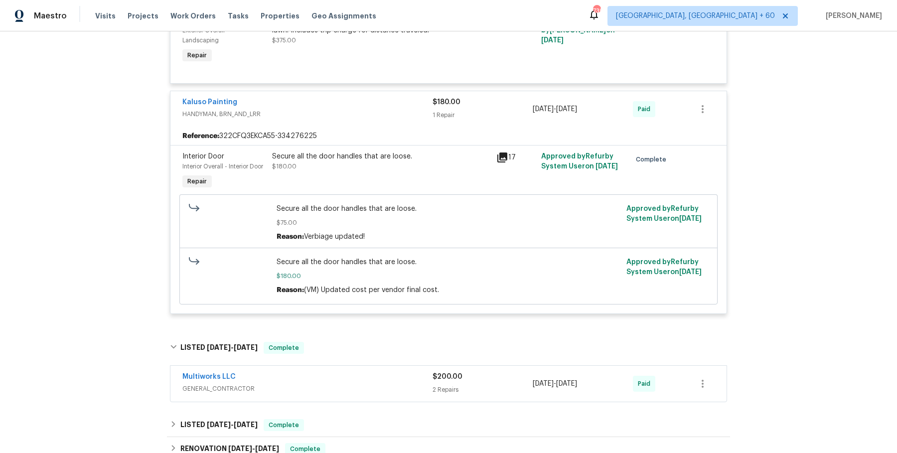
click at [342, 373] on div "Multiworks LLC" at bounding box center [307, 378] width 250 height 12
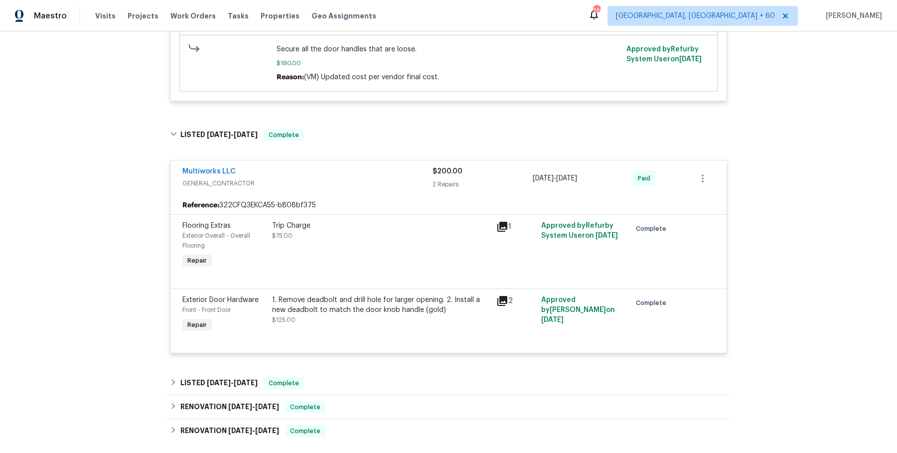
scroll to position [915, 0]
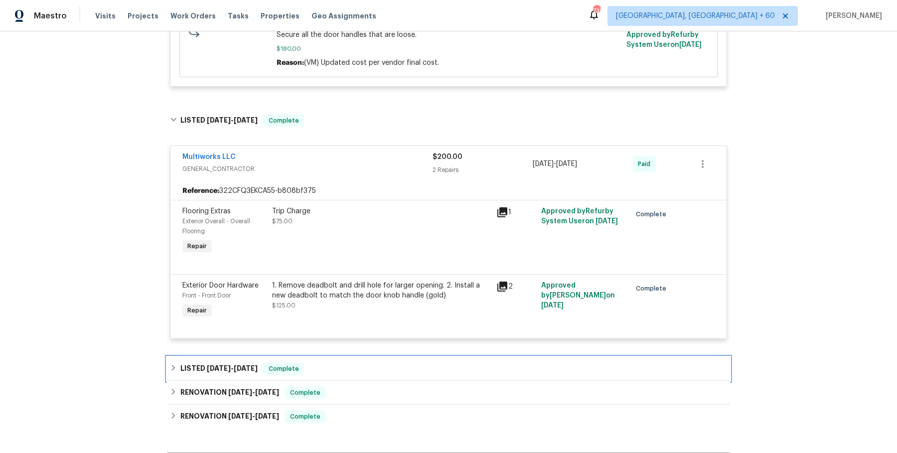
click at [355, 361] on div "LISTED [DATE] - [DATE] Complete" at bounding box center [448, 369] width 563 height 24
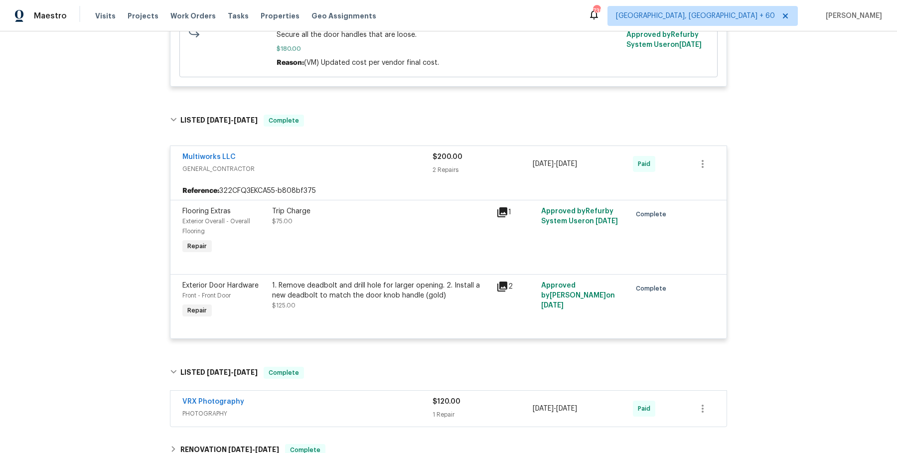
click at [338, 403] on div "VRX Photography" at bounding box center [307, 403] width 250 height 12
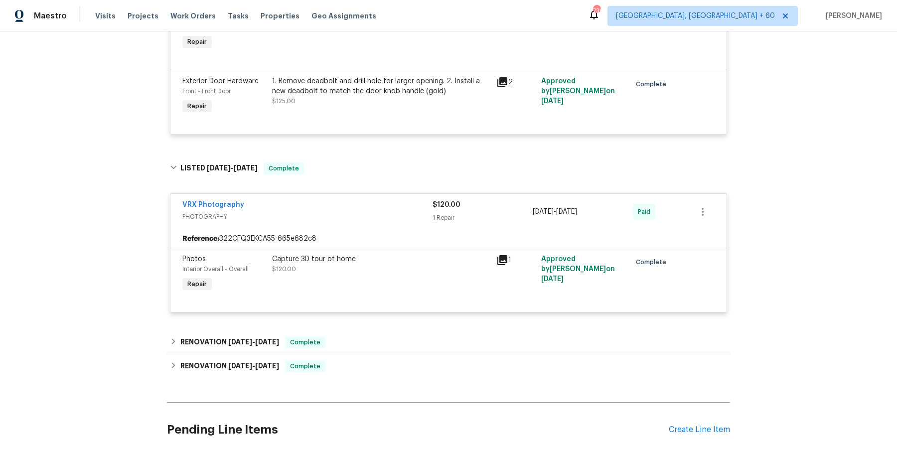
scroll to position [1137, 0]
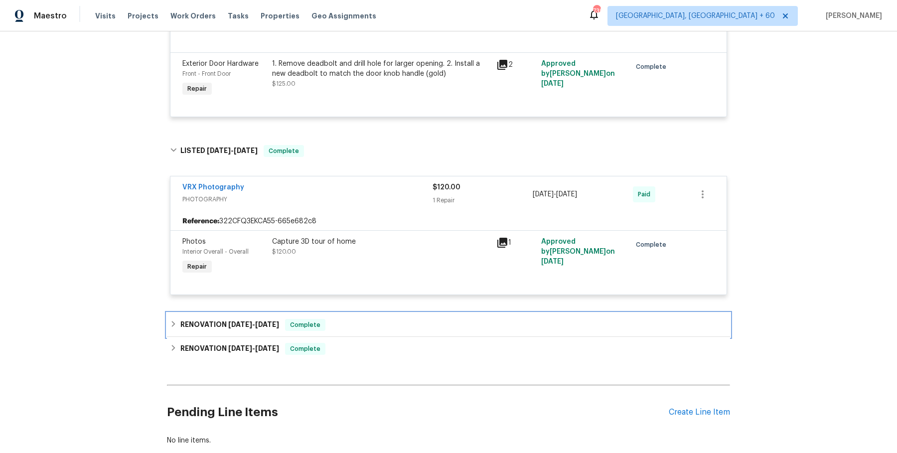
click at [362, 325] on div "RENOVATION [DATE] - [DATE] Complete" at bounding box center [448, 325] width 557 height 12
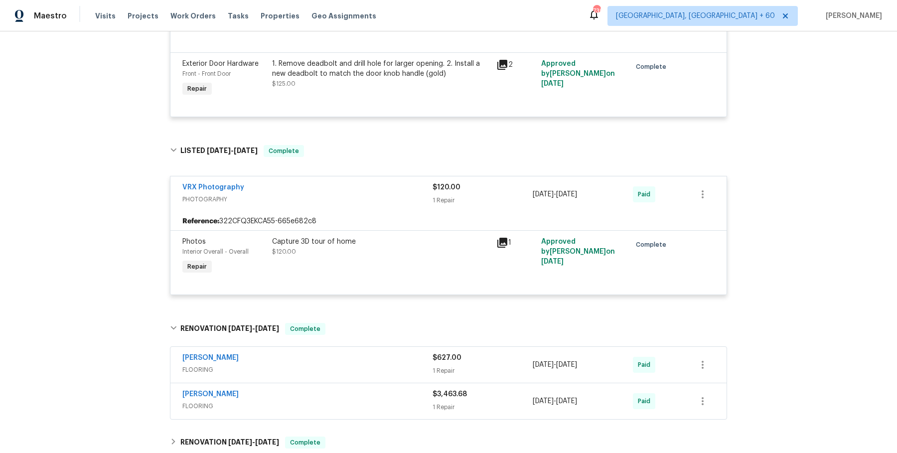
click at [356, 365] on span "FLOORING" at bounding box center [307, 370] width 250 height 10
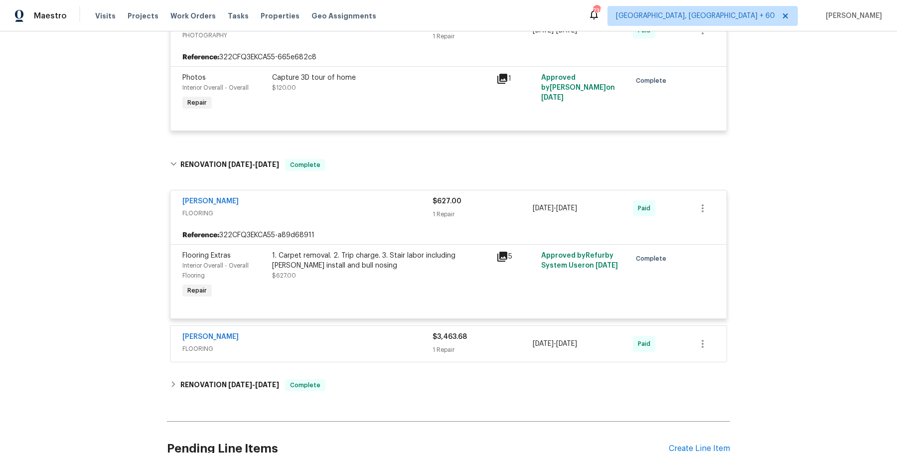
scroll to position [1365, 0]
